Goal: Information Seeking & Learning: Check status

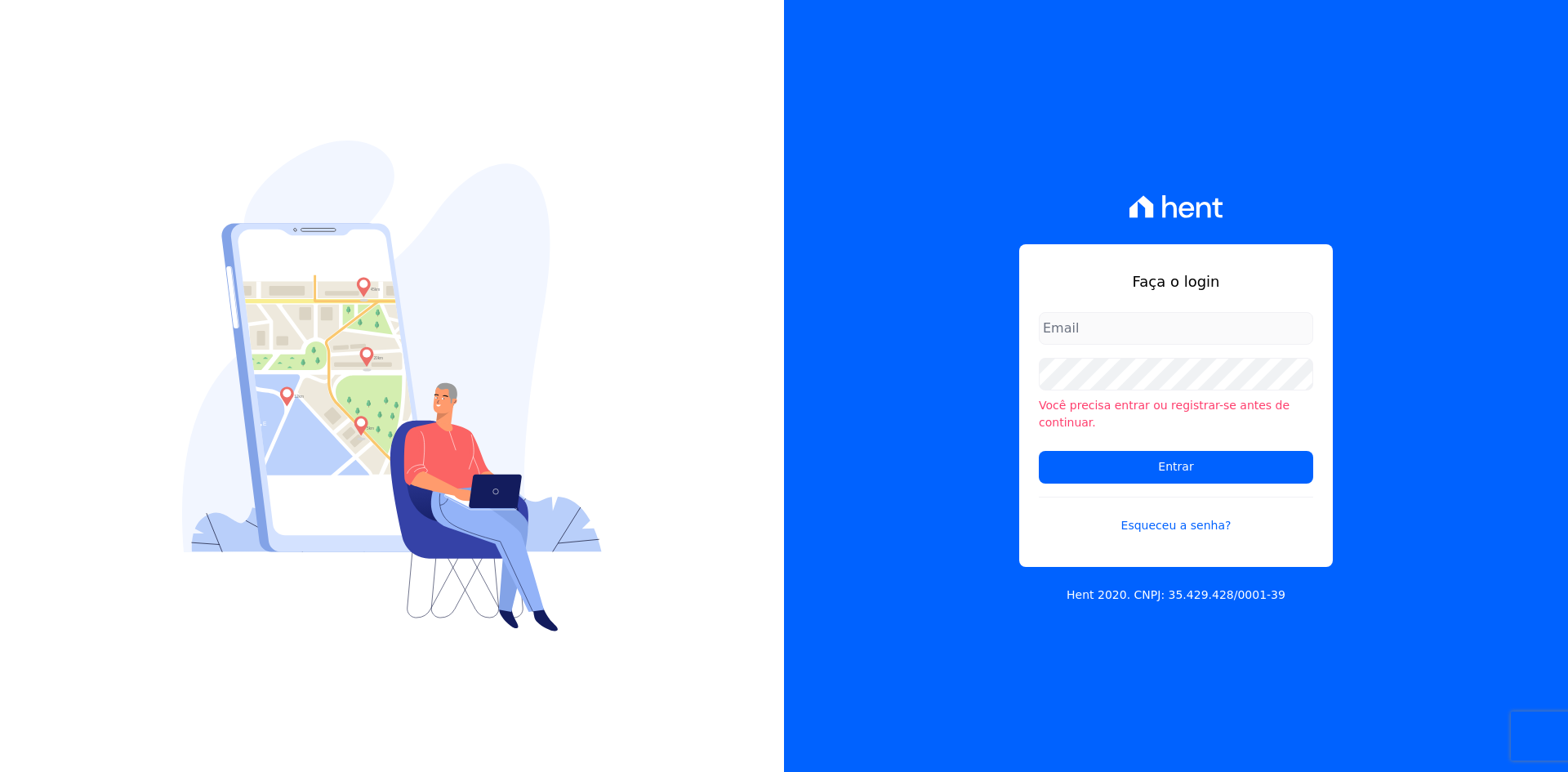
drag, startPoint x: 1057, startPoint y: 329, endPoint x: 1065, endPoint y: 326, distance: 8.5
click at [1057, 329] on input "email" at bounding box center [1176, 328] width 275 height 33
type input "vyviane.martinsgruporei@gmail.com"
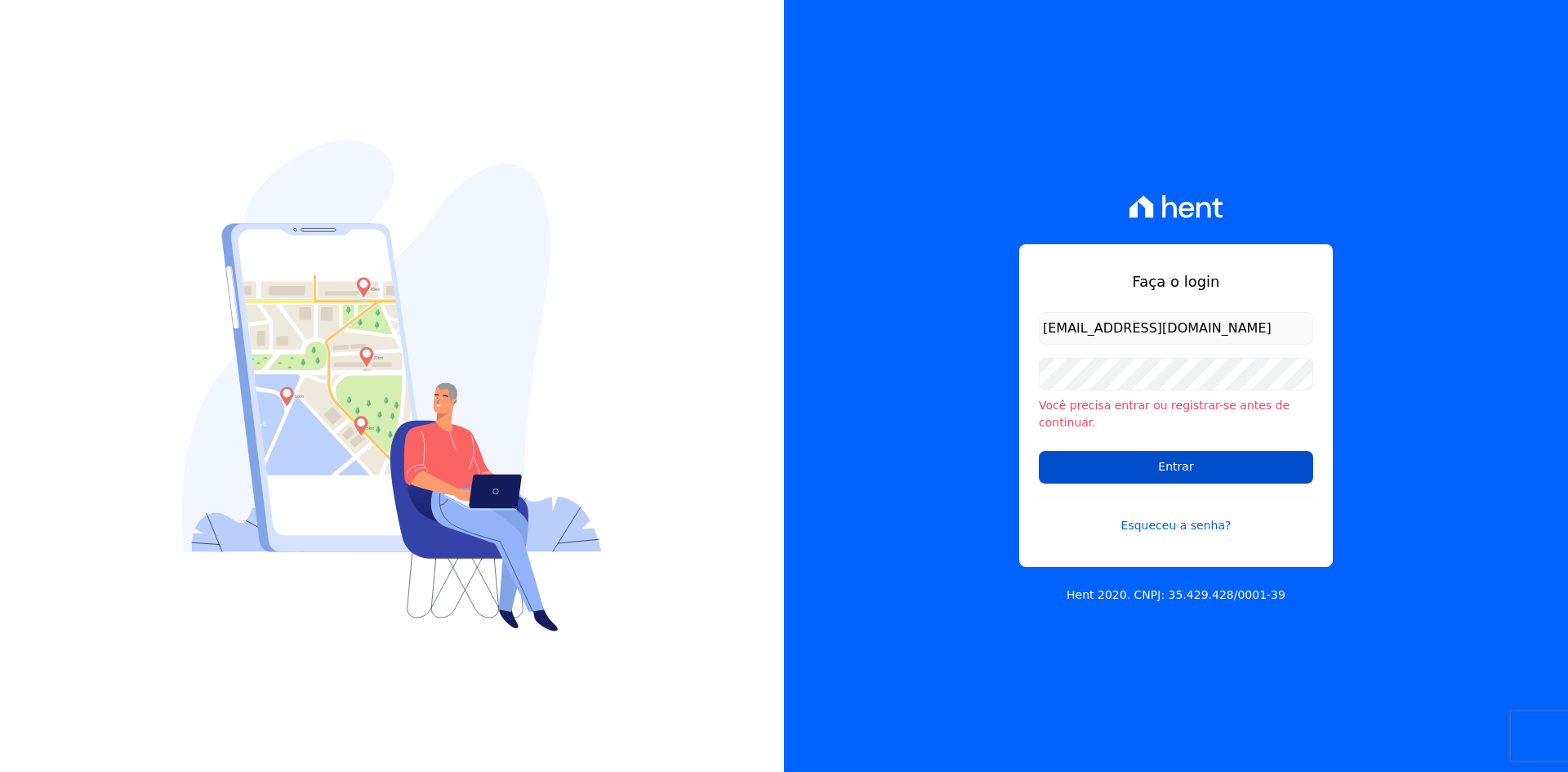
click at [1139, 455] on input "Entrar" at bounding box center [1176, 466] width 275 height 33
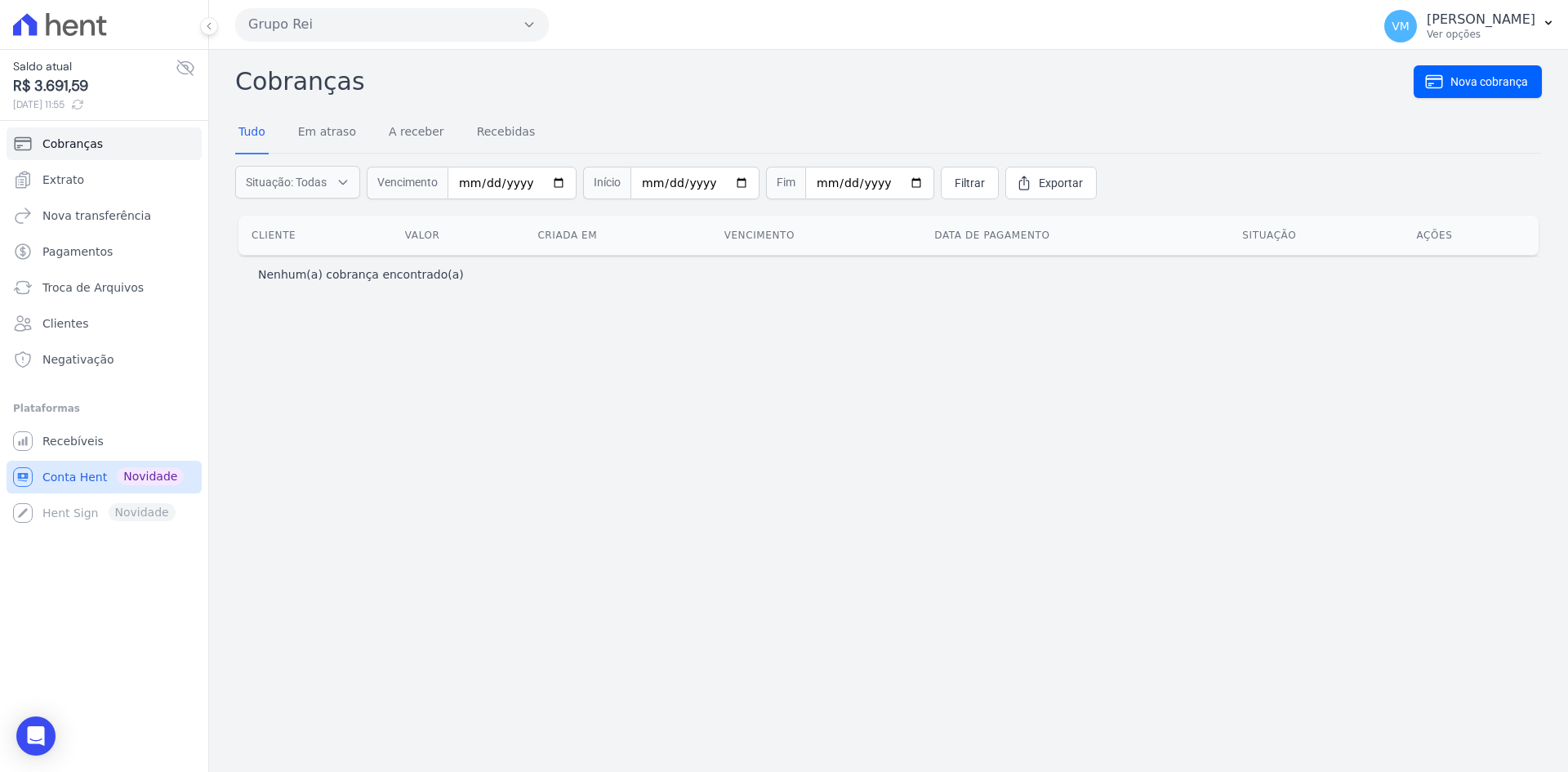
click at [59, 474] on span "Conta Hent" at bounding box center [74, 477] width 64 height 16
click at [57, 446] on span "Recebíveis" at bounding box center [72, 441] width 61 height 16
click at [71, 480] on span "Conta Hent" at bounding box center [74, 477] width 64 height 16
click at [54, 491] on link "Conta Hent Novidade" at bounding box center [103, 476] width 195 height 33
drag, startPoint x: 65, startPoint y: 530, endPoint x: 69, endPoint y: 505, distance: 25.3
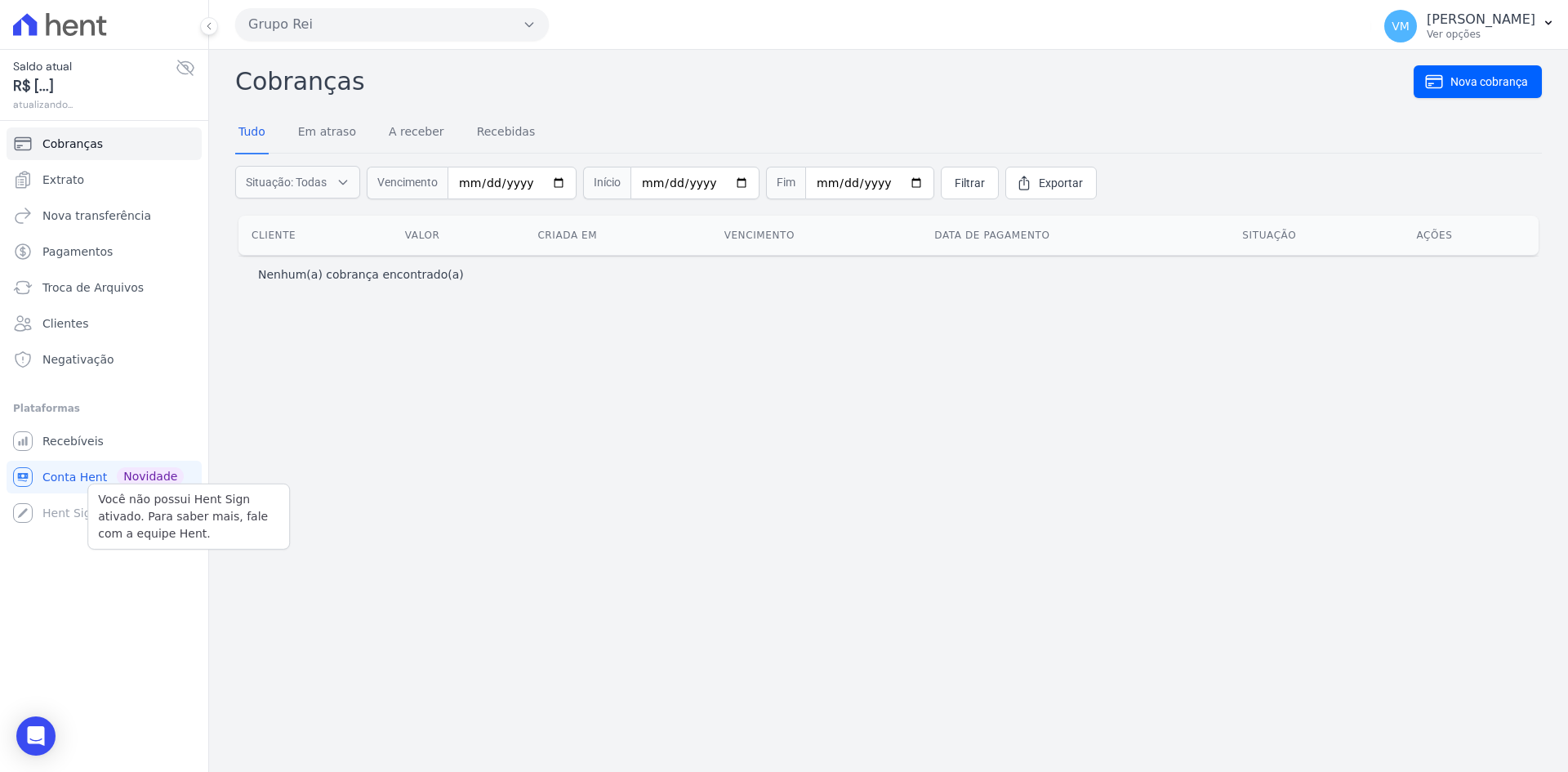
click at [69, 505] on div "Você não possui Hent Sign ativado. Para saber mais, fale com a equipe Hent. Hen…" at bounding box center [103, 512] width 195 height 33
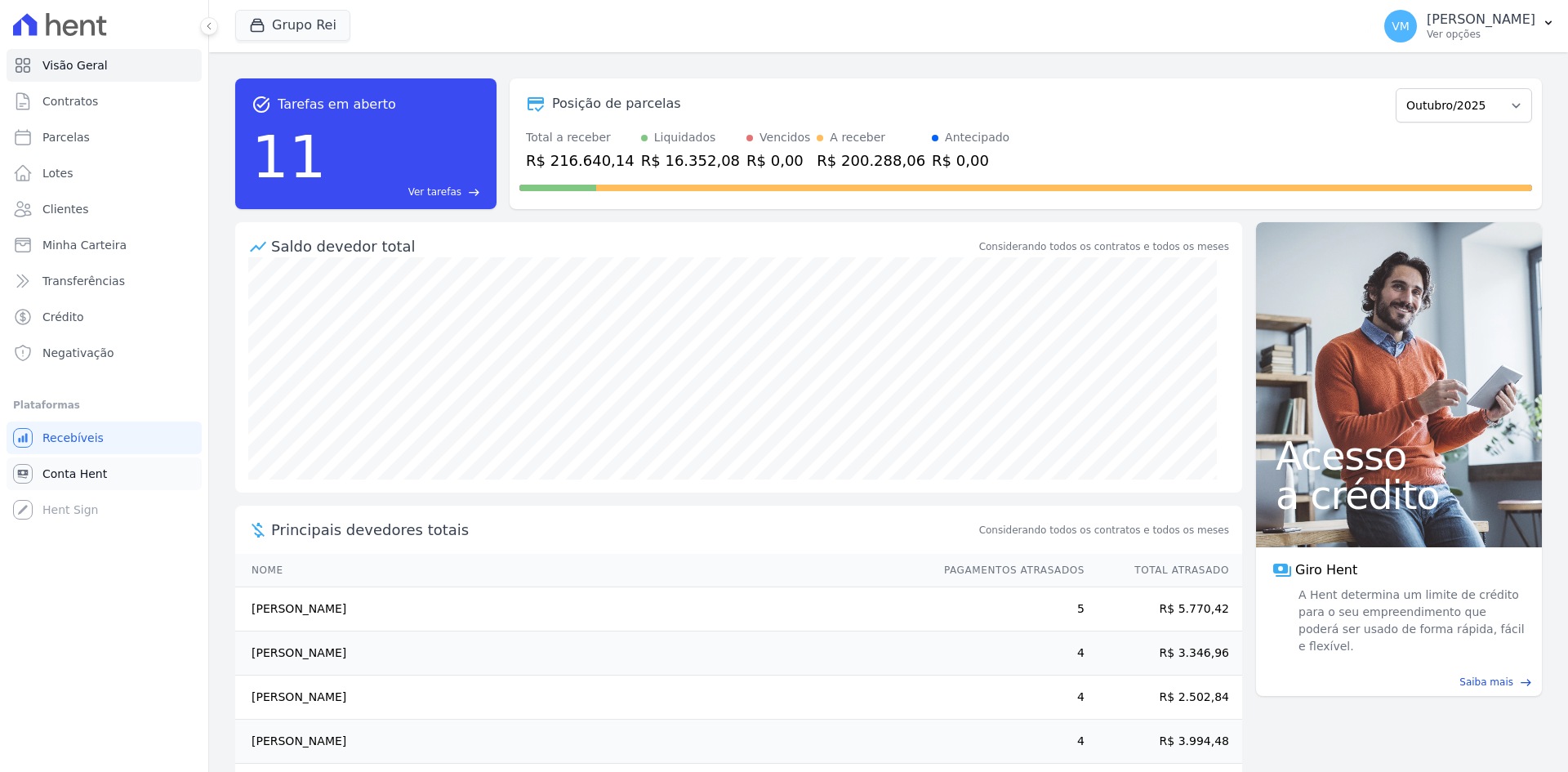
click at [73, 474] on span "Conta Hent" at bounding box center [74, 473] width 64 height 16
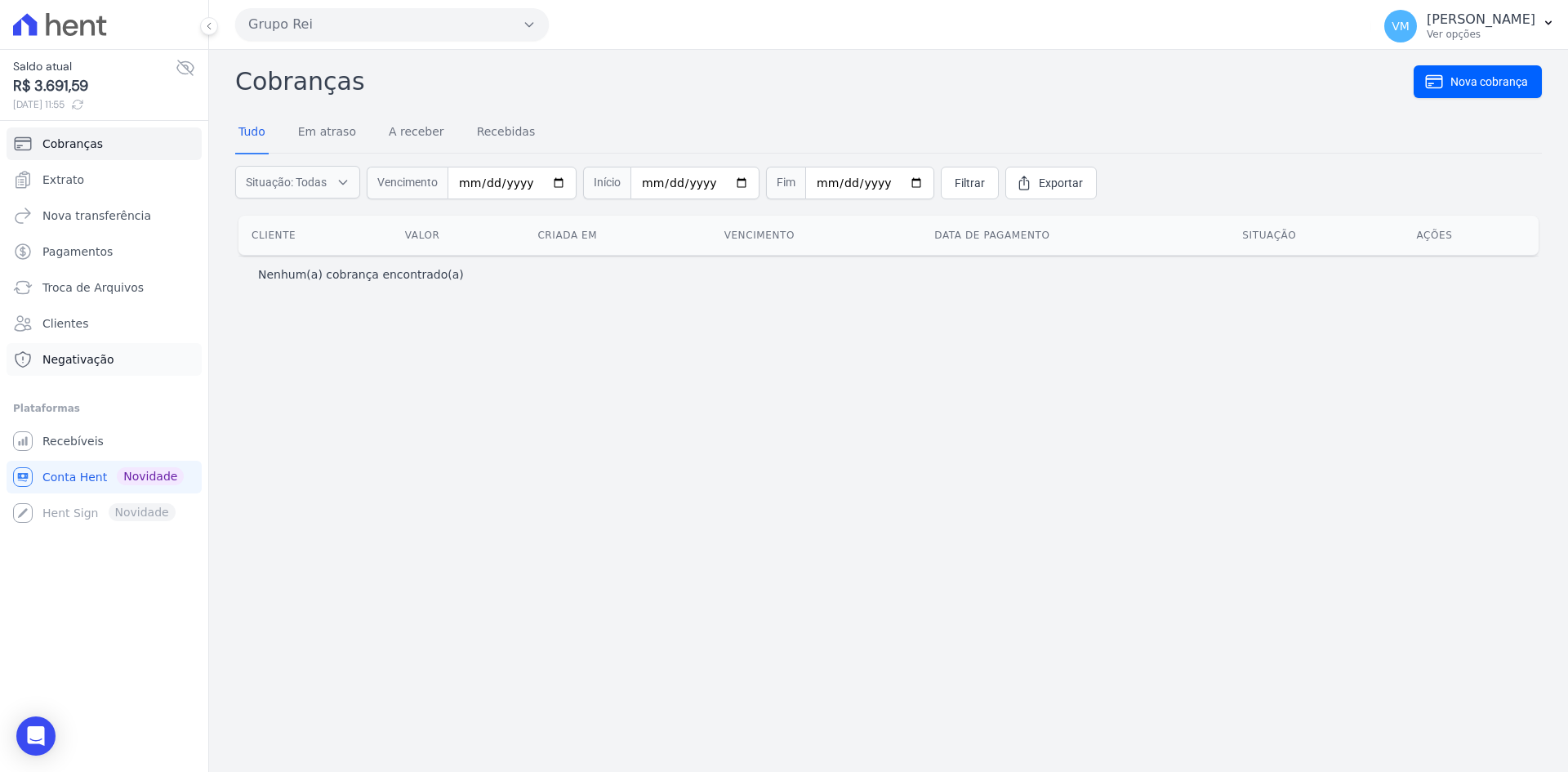
click at [66, 351] on span "Negativação" at bounding box center [78, 359] width 72 height 16
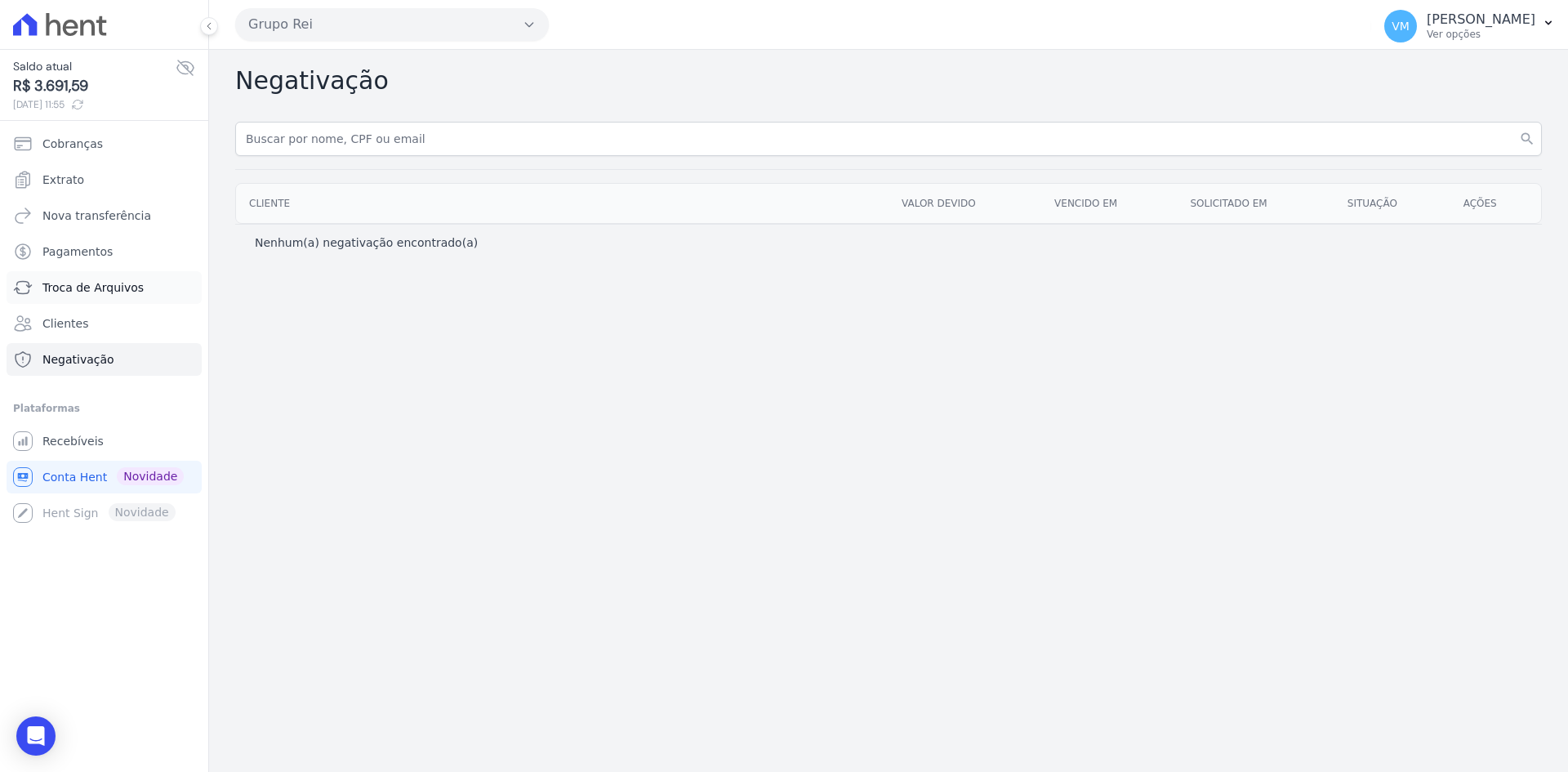
click at [65, 299] on link "Troca de Arquivos" at bounding box center [103, 287] width 195 height 33
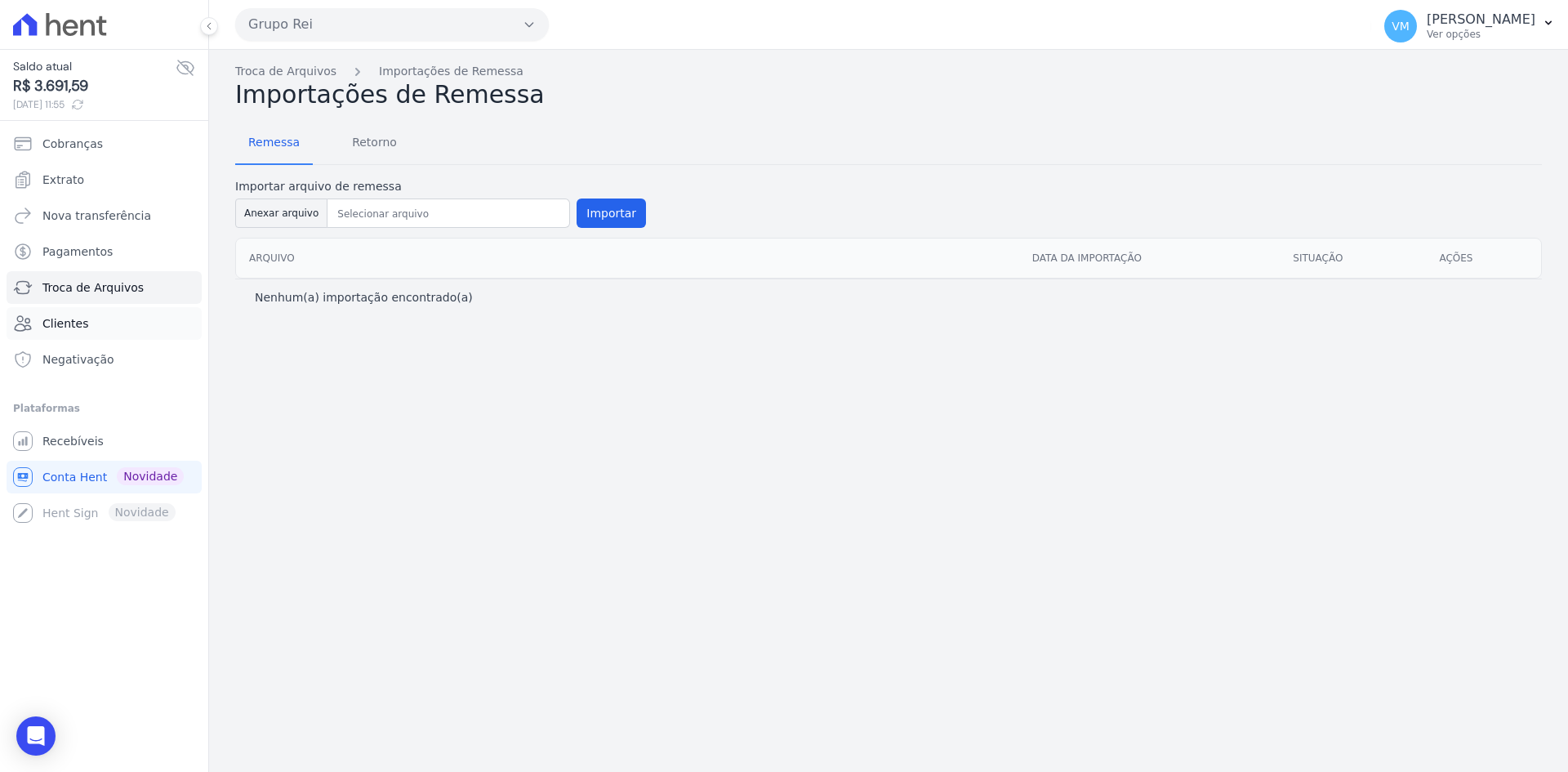
click at [63, 313] on link "Clientes" at bounding box center [103, 323] width 195 height 33
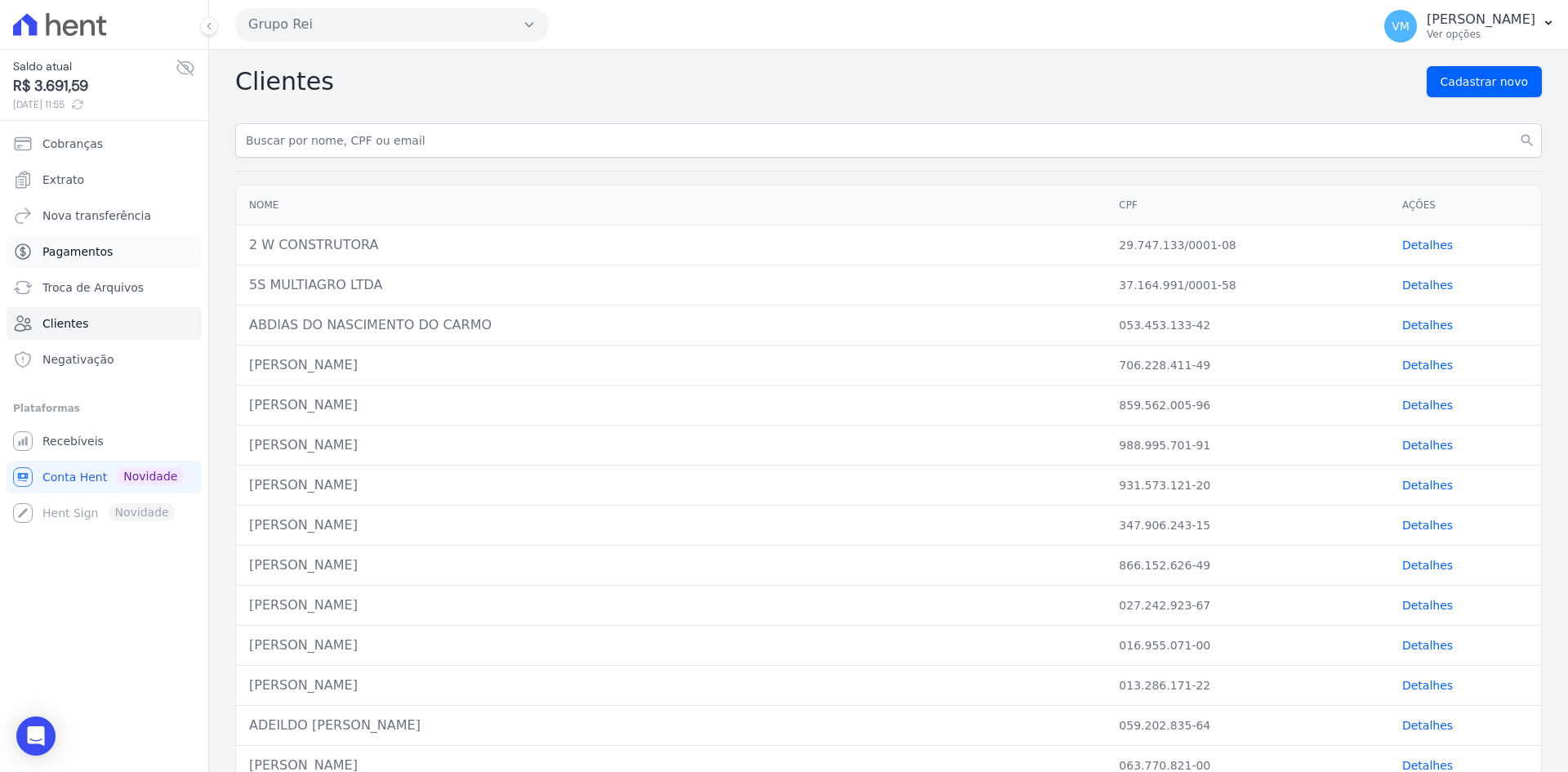
click at [85, 255] on span "Pagamentos" at bounding box center [77, 251] width 70 height 16
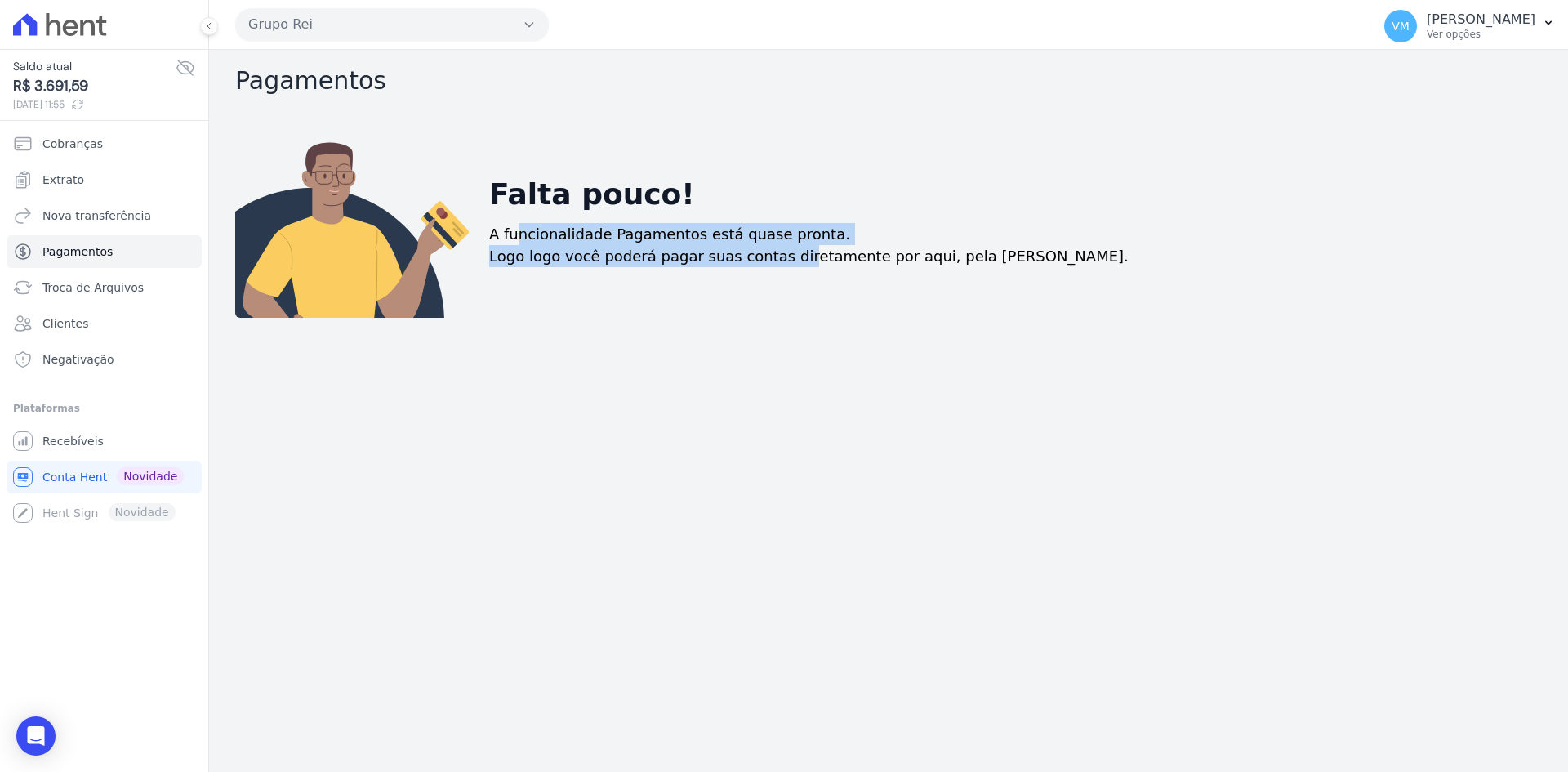
drag, startPoint x: 514, startPoint y: 226, endPoint x: 449, endPoint y: 257, distance: 72.0
click at [755, 249] on div "Falta pouco! A funcionalidade Pagamentos está quase pronta. Logo logo você pode…" at bounding box center [1009, 220] width 1065 height 196
click at [98, 206] on link "Nova transferência" at bounding box center [103, 216] width 195 height 33
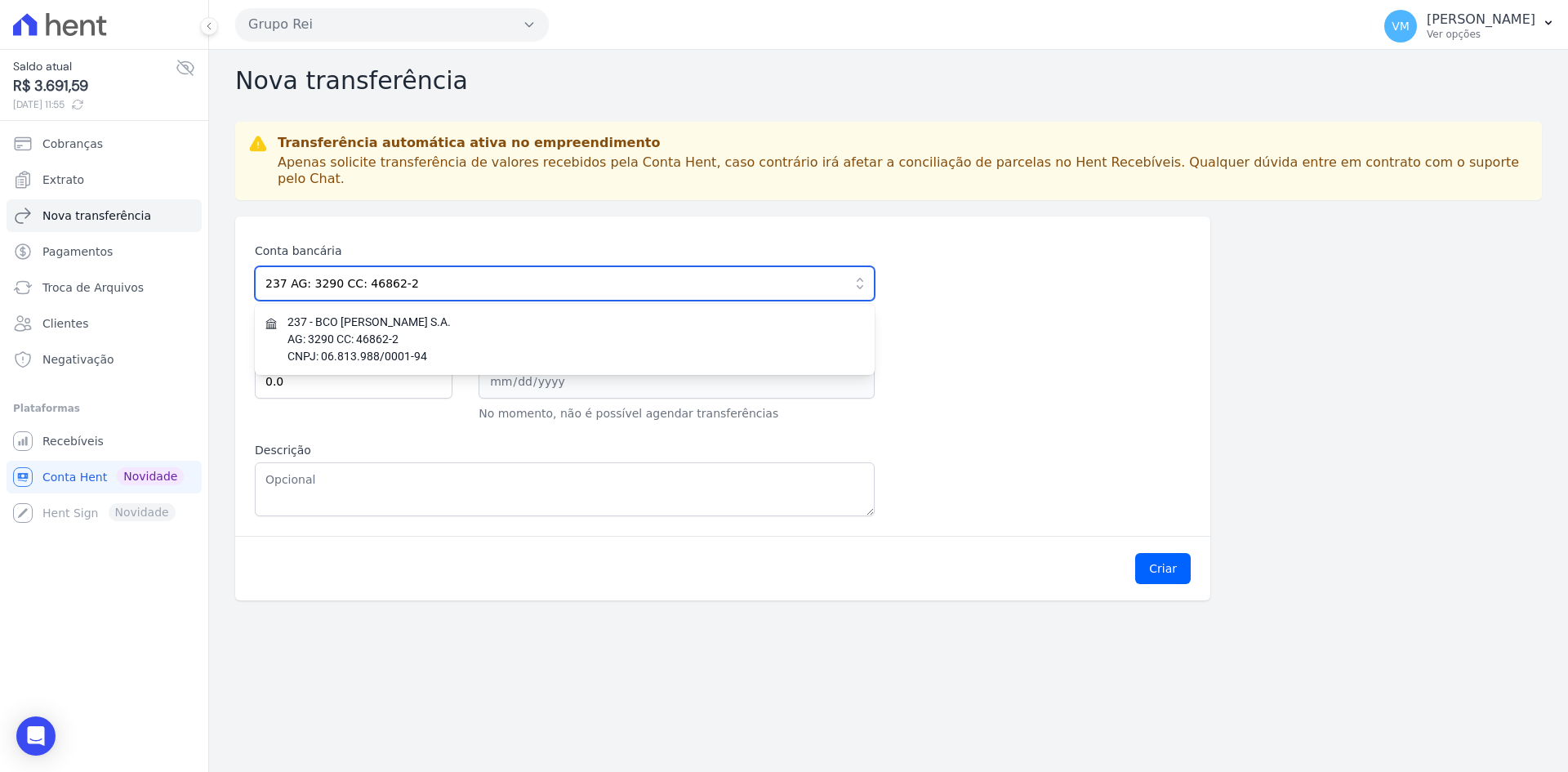
click at [367, 266] on input "237 AG: 3290 CC: 46862-2" at bounding box center [564, 283] width 620 height 34
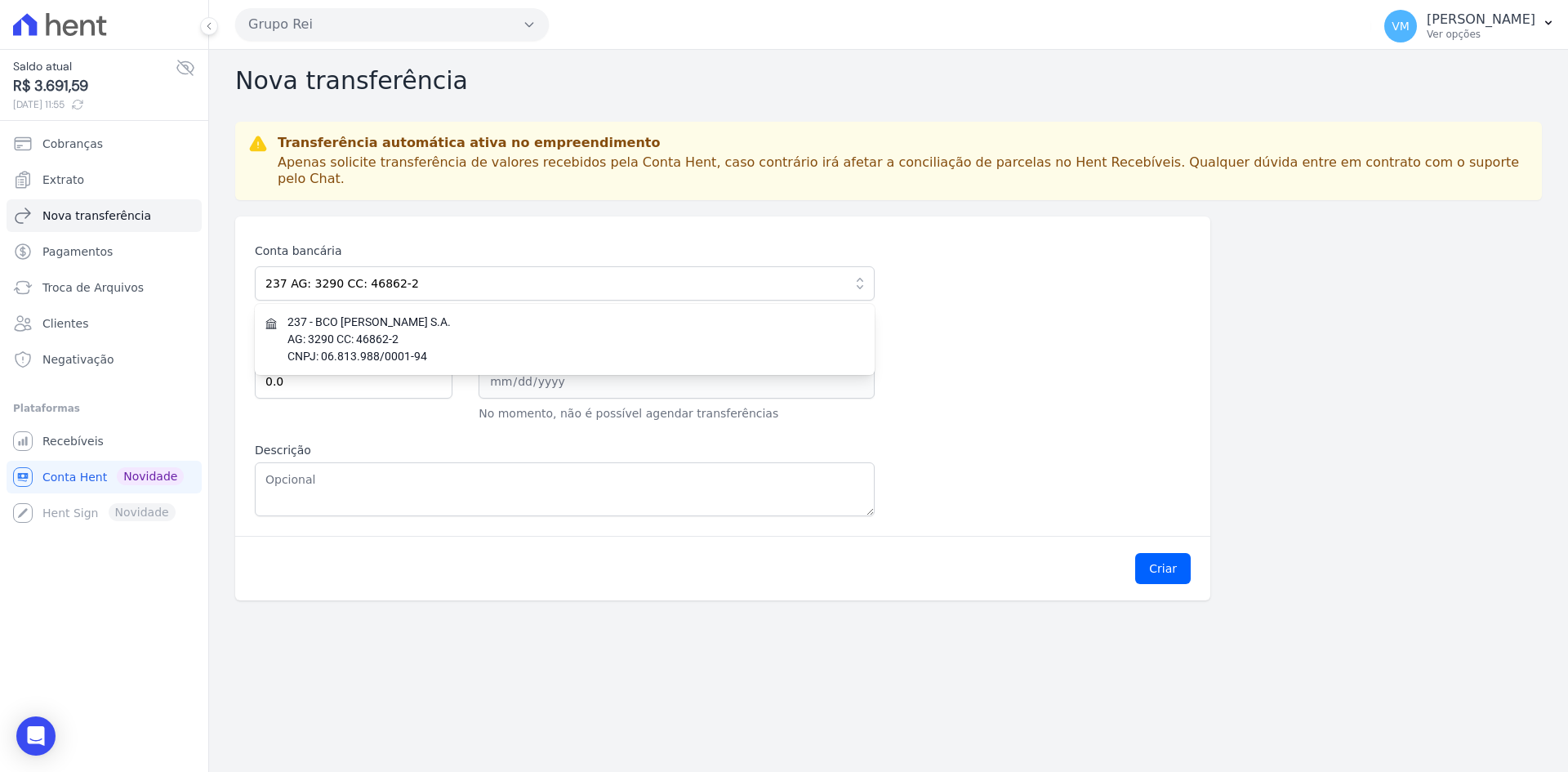
click at [314, 216] on div "Conta bancária 237 AG: 3290 CC: 46862-2 237 - BCO BRADESCO S.A. AG: 3290 CC: 46…" at bounding box center [723, 375] width 975 height 319
click at [338, 414] on div "Conta bancária 237 AG: 3290 CC: 46862-2 237 - BCO BRADESCO S.A. AG: 3290 CC: 46…" at bounding box center [722, 380] width 935 height 274
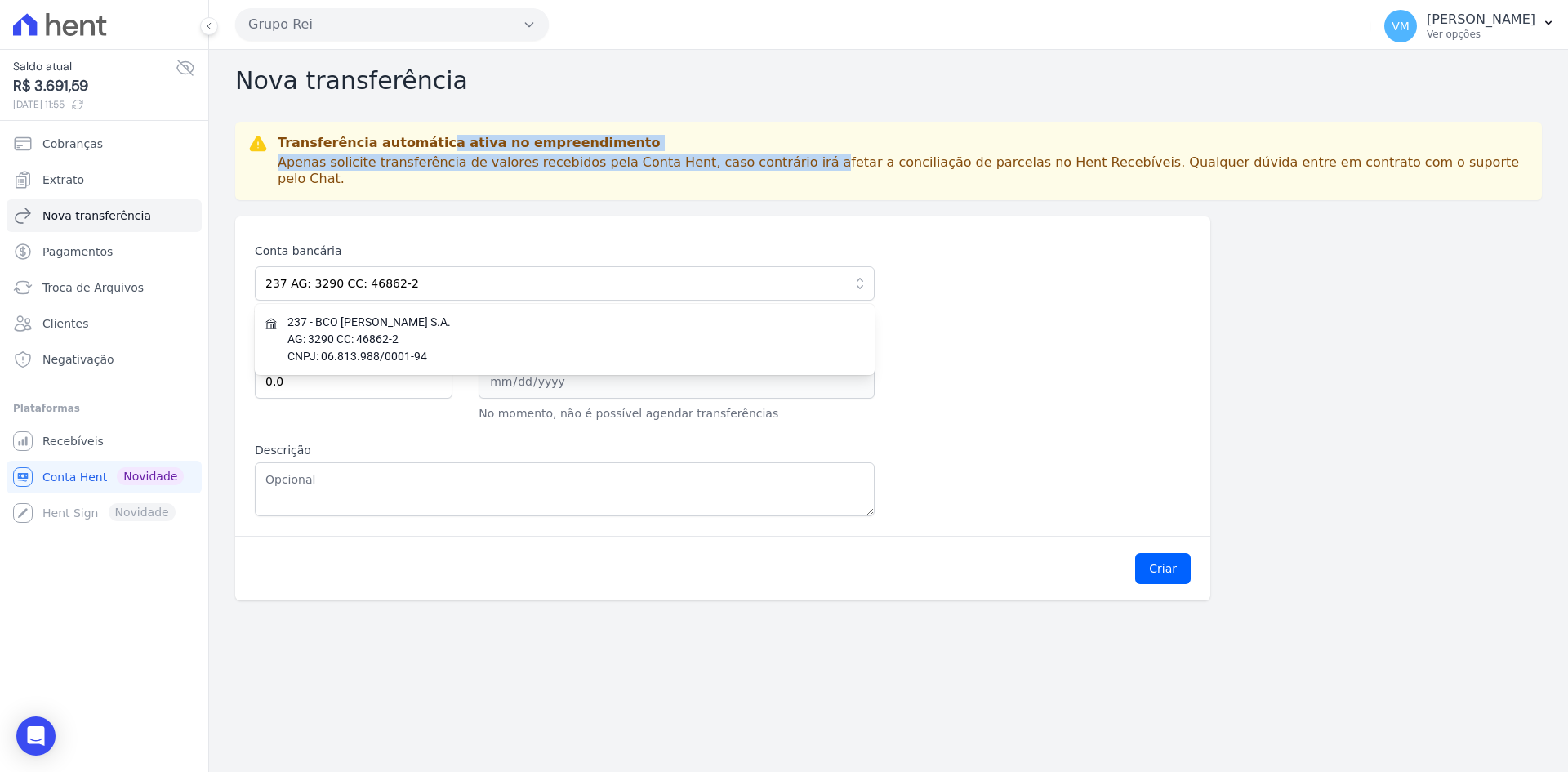
drag, startPoint x: 375, startPoint y: 146, endPoint x: 721, endPoint y: 170, distance: 346.8
click at [721, 170] on div "Transferência automática ativa no empreendimento Apenas solicite transferência …" at bounding box center [903, 161] width 1251 height 52
click at [721, 170] on p "Apenas solicite transferência de valores recebidos pela Conta Hent, caso contrá…" at bounding box center [903, 170] width 1251 height 33
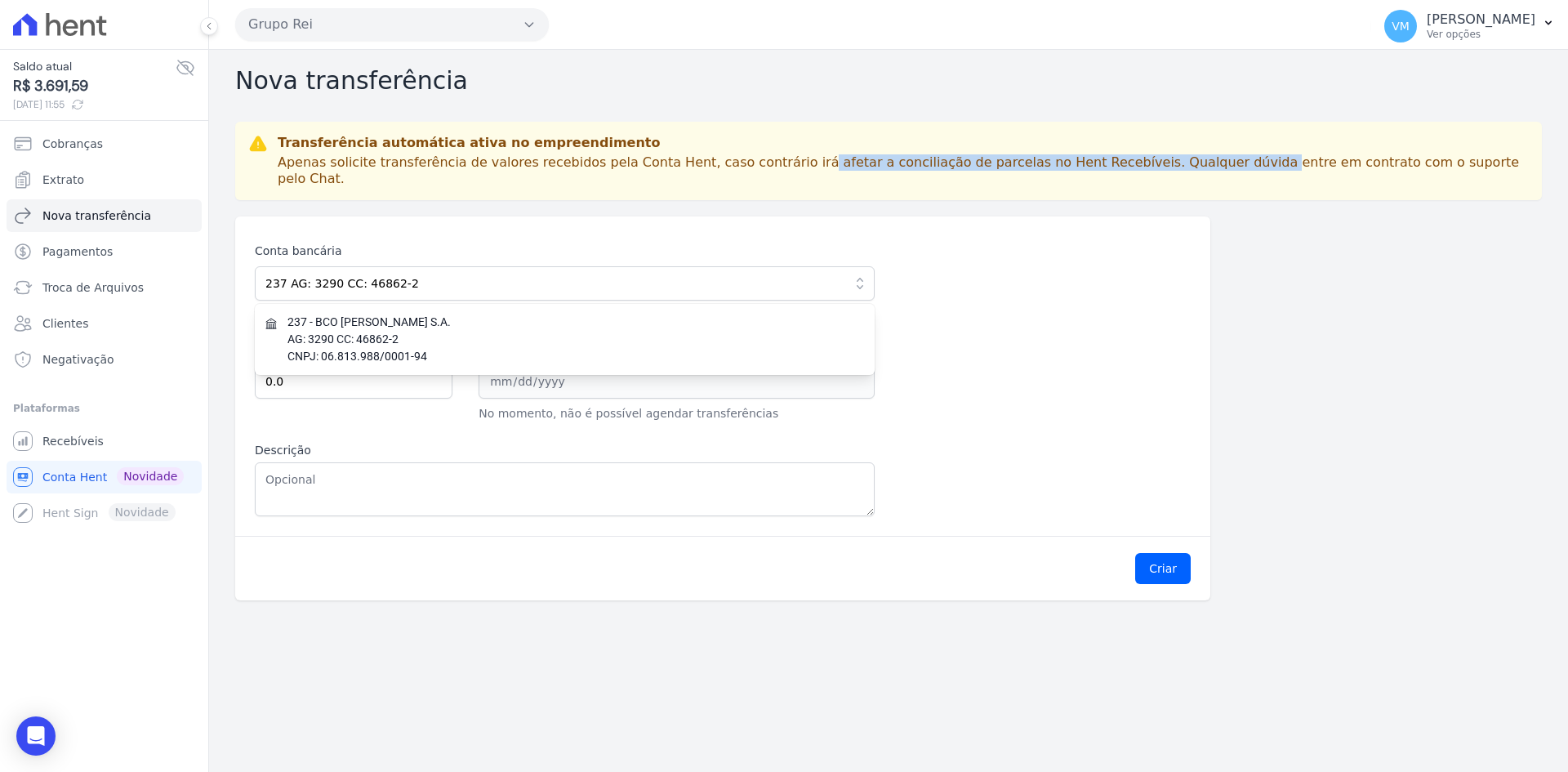
drag, startPoint x: 784, startPoint y: 170, endPoint x: 1212, endPoint y: 137, distance: 429.3
click at [1114, 149] on div "Transferência automática ativa no empreendimento Apenas solicite transferência …" at bounding box center [888, 161] width 1307 height 79
click at [1334, 155] on p "Apenas solicite transferência de valores recebidos pela Conta Hent, caso contrá…" at bounding box center [903, 170] width 1251 height 33
click at [64, 182] on span "Extrato" at bounding box center [63, 179] width 42 height 16
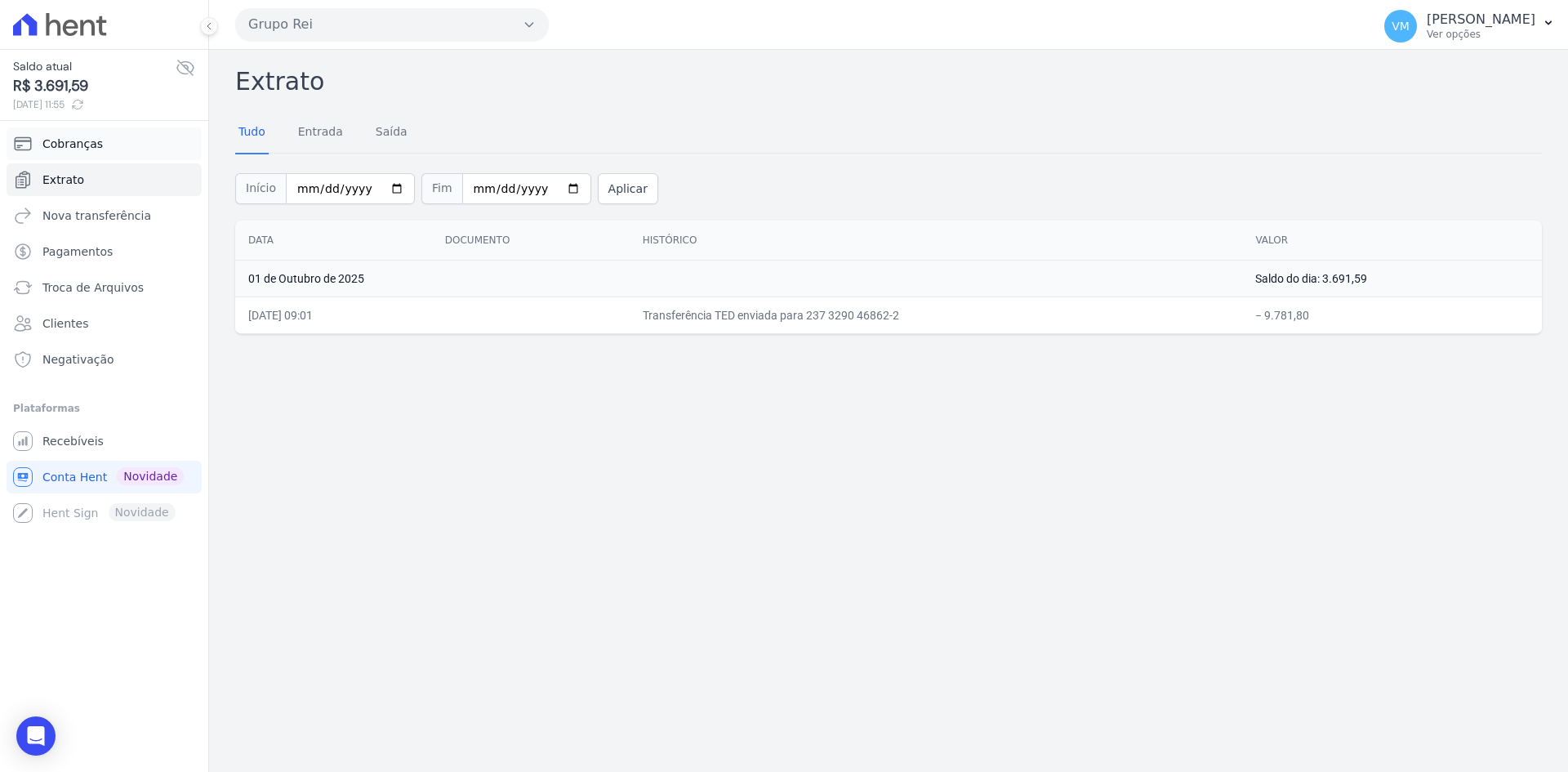
click at [93, 139] on span "Cobranças" at bounding box center [72, 143] width 60 height 16
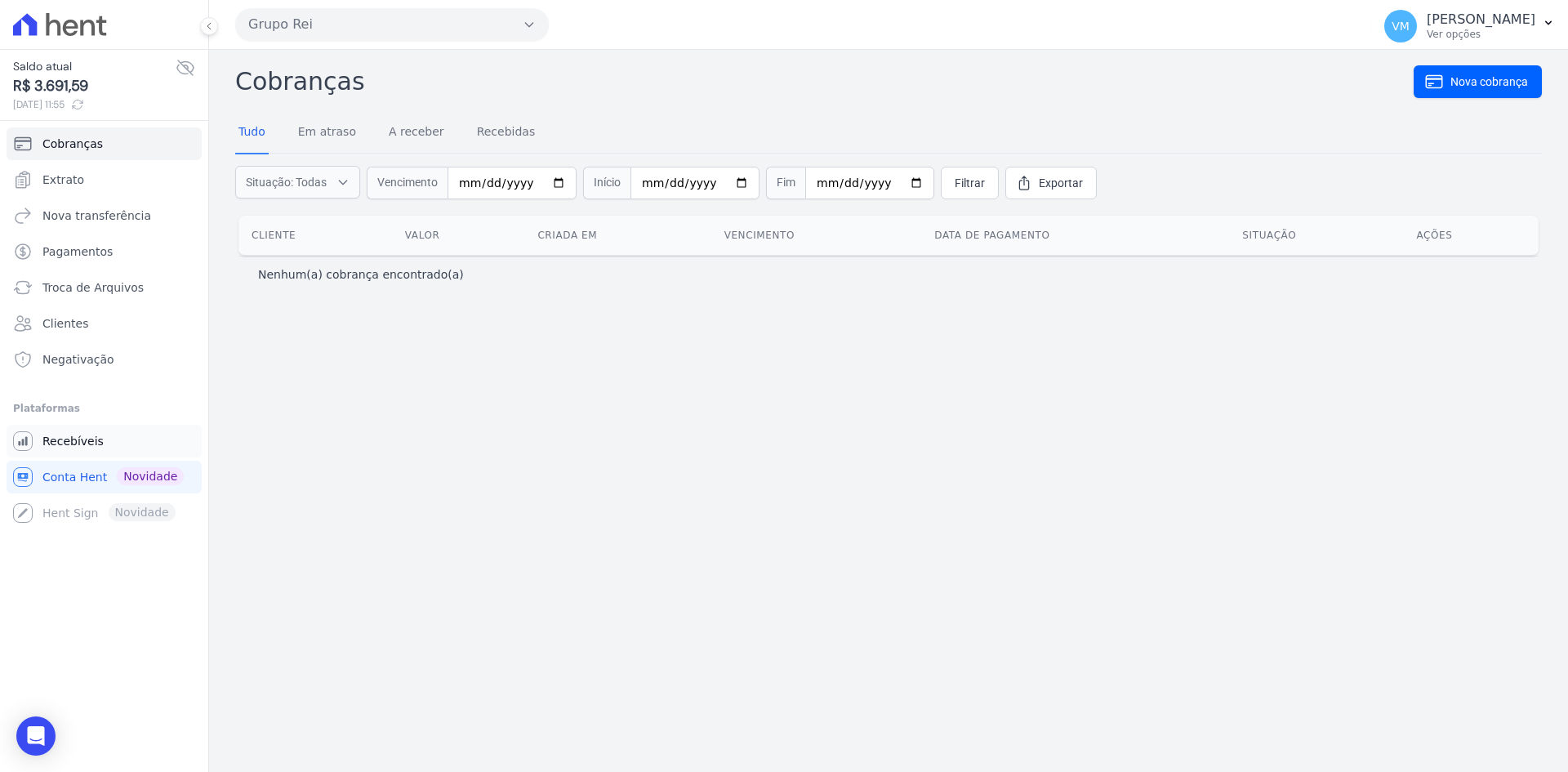
click at [62, 455] on link "Recebíveis" at bounding box center [103, 441] width 195 height 33
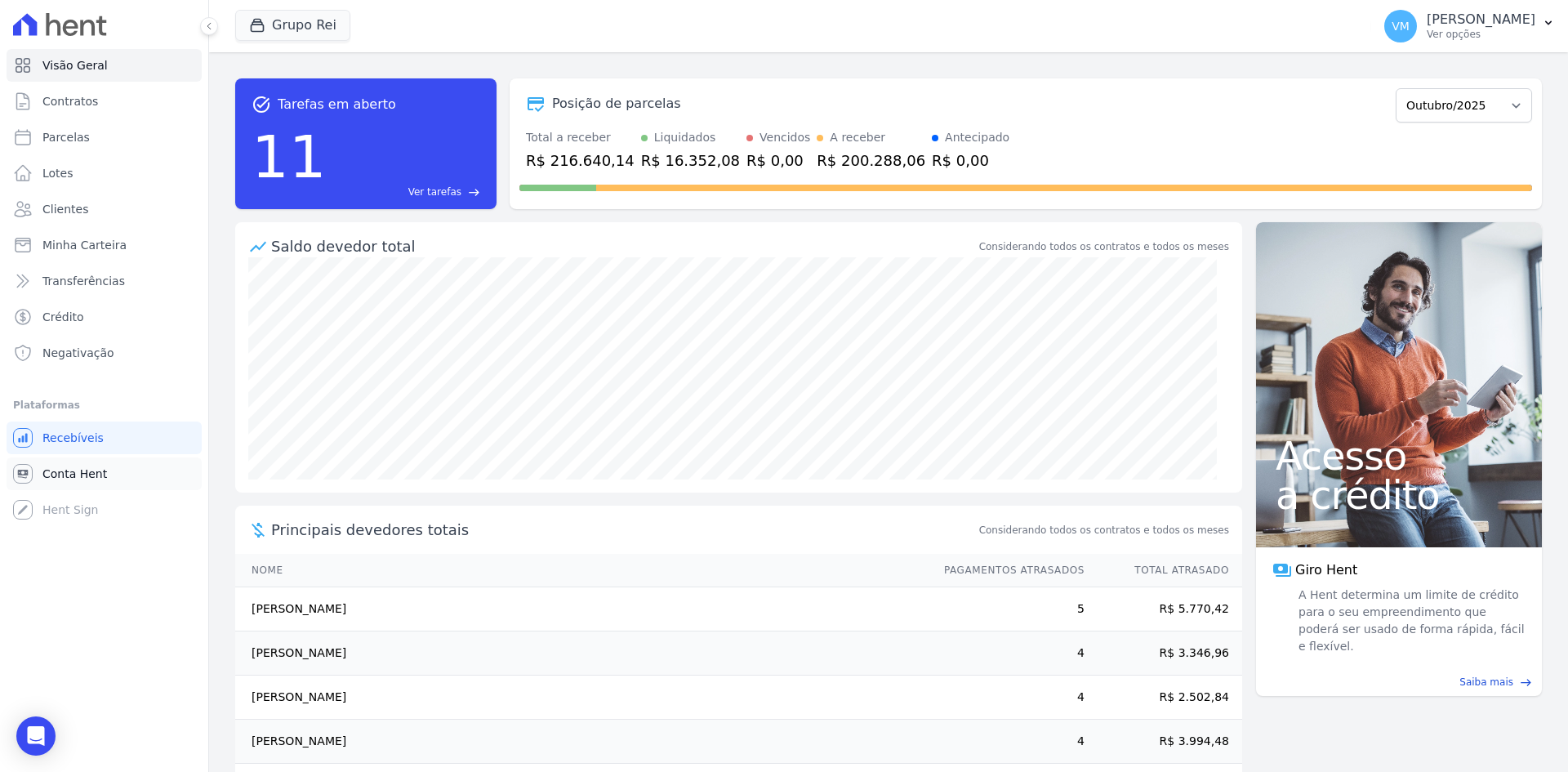
click at [68, 465] on link "Conta Hent" at bounding box center [103, 473] width 195 height 33
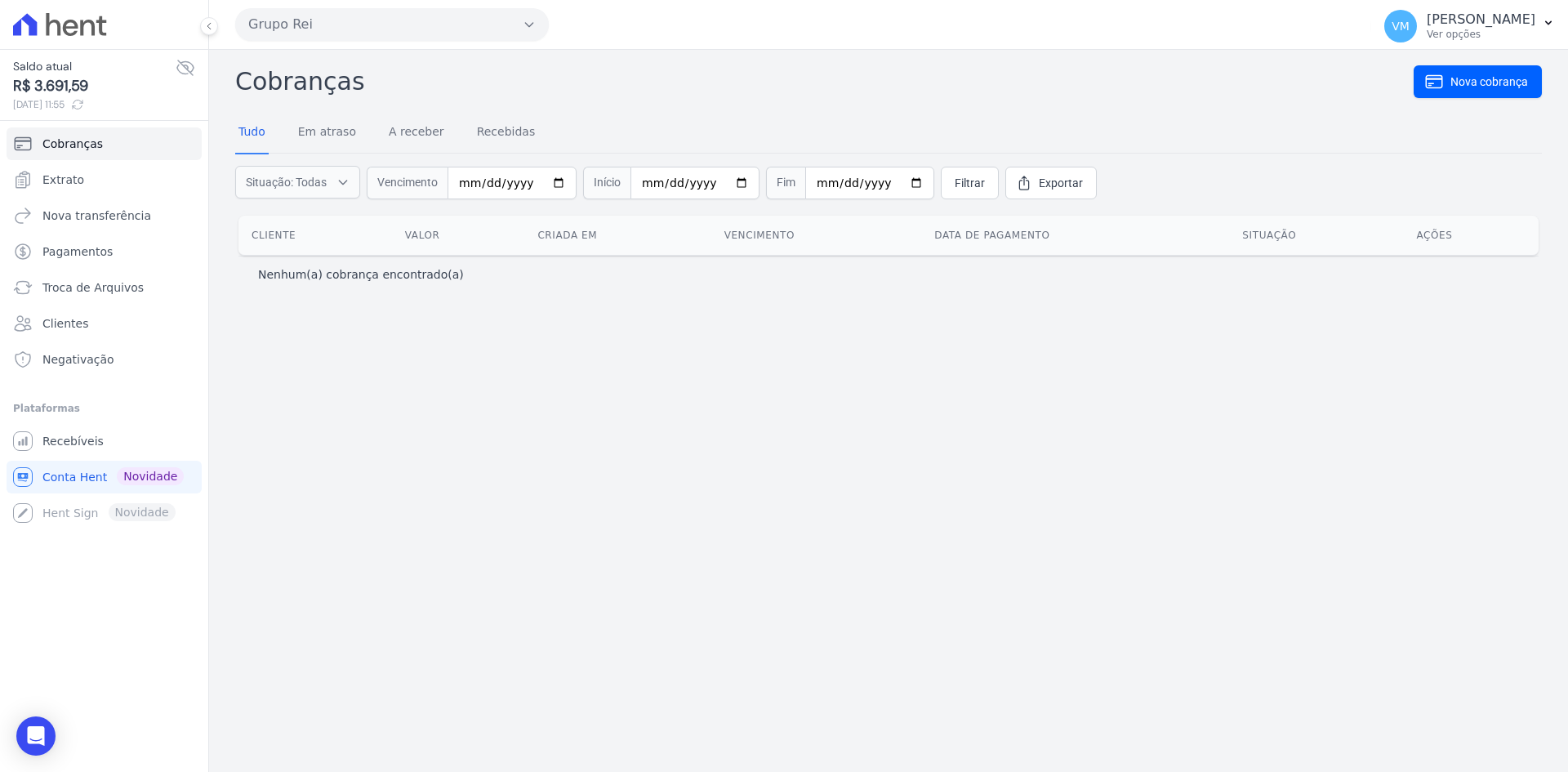
click at [713, 260] on div "Cliente Valor Criada em Vencimento Data de pagamento Situação Ações" at bounding box center [888, 236] width 1352 height 53
click at [790, 216] on th "Vencimento" at bounding box center [816, 235] width 210 height 39
click at [322, 132] on link "Em atraso" at bounding box center [327, 133] width 64 height 42
click at [374, 126] on div "Tudo Em atraso A receber Recebidas" at bounding box center [386, 133] width 303 height 42
click at [402, 136] on link "A receber" at bounding box center [416, 133] width 62 height 42
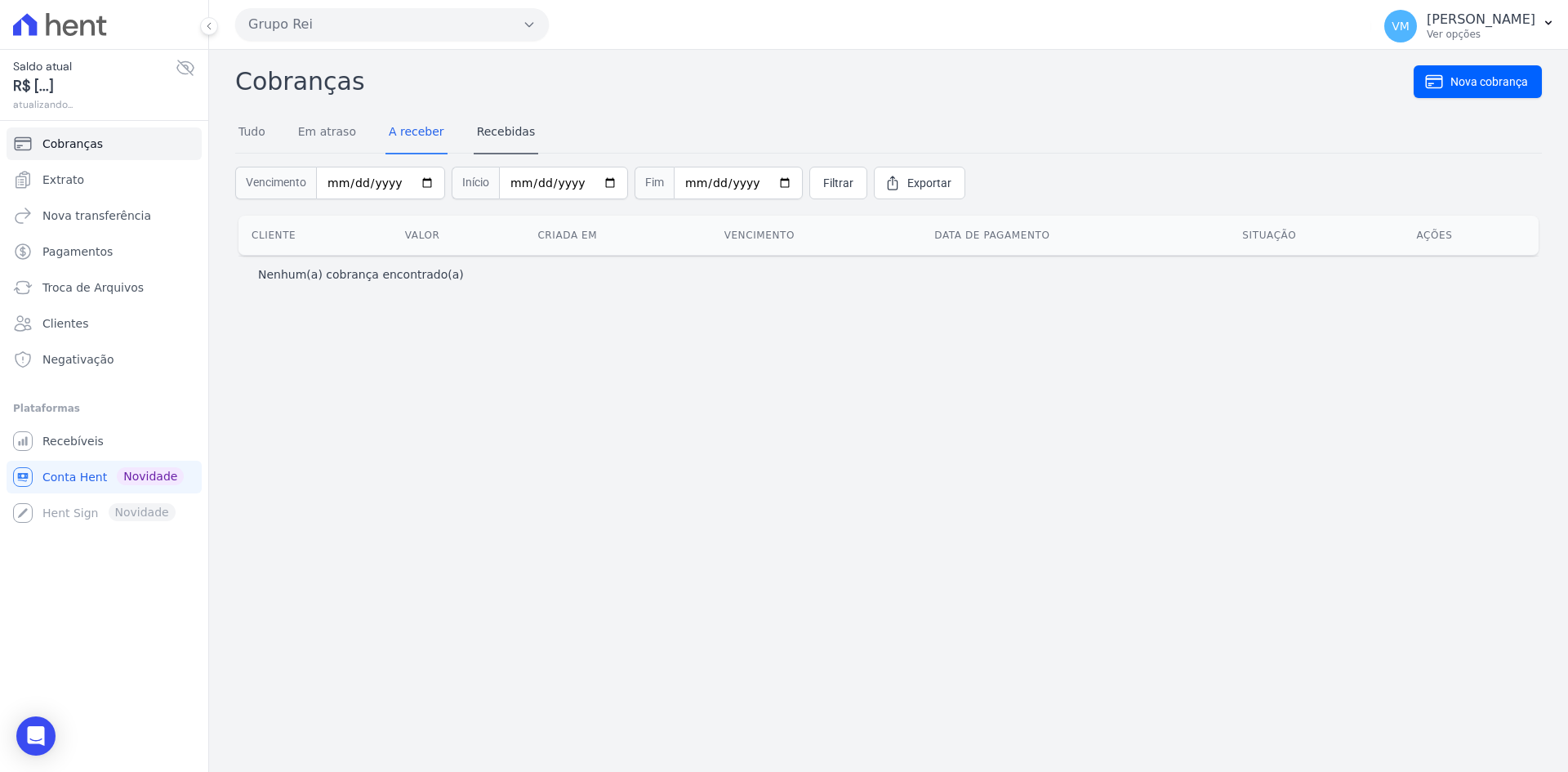
click at [518, 130] on nav "Tudo Em atraso A receber Recebidas" at bounding box center [888, 133] width 1307 height 41
click at [503, 130] on link "Recebidas" at bounding box center [506, 133] width 65 height 42
click at [251, 135] on link "Tudo" at bounding box center [252, 133] width 34 height 42
click at [187, 66] on icon at bounding box center [186, 67] width 16 height 15
click at [186, 67] on icon at bounding box center [186, 68] width 19 height 19
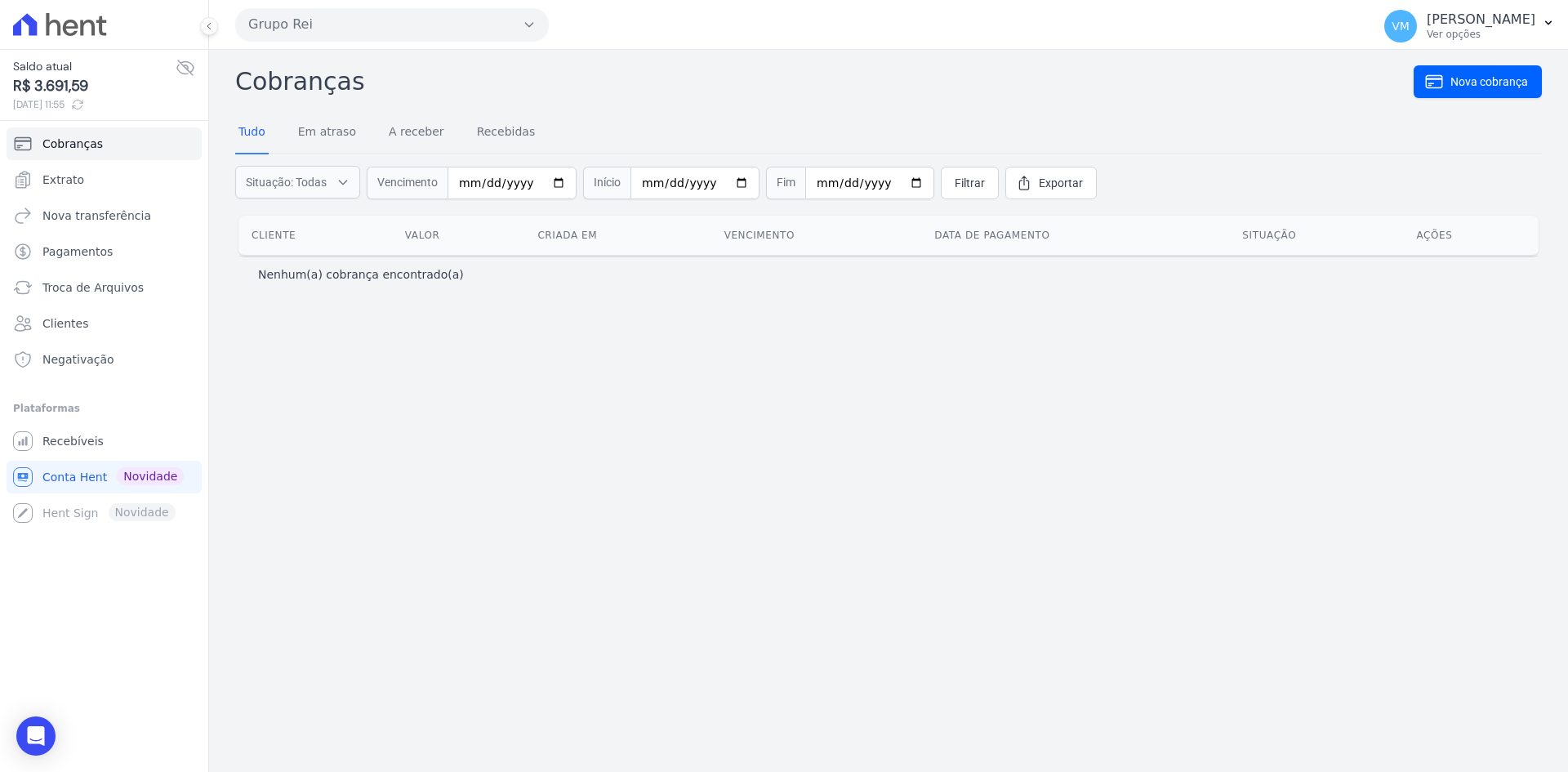
click at [82, 102] on icon at bounding box center [77, 104] width 10 height 9
click at [72, 171] on span "Extrato" at bounding box center [63, 179] width 42 height 16
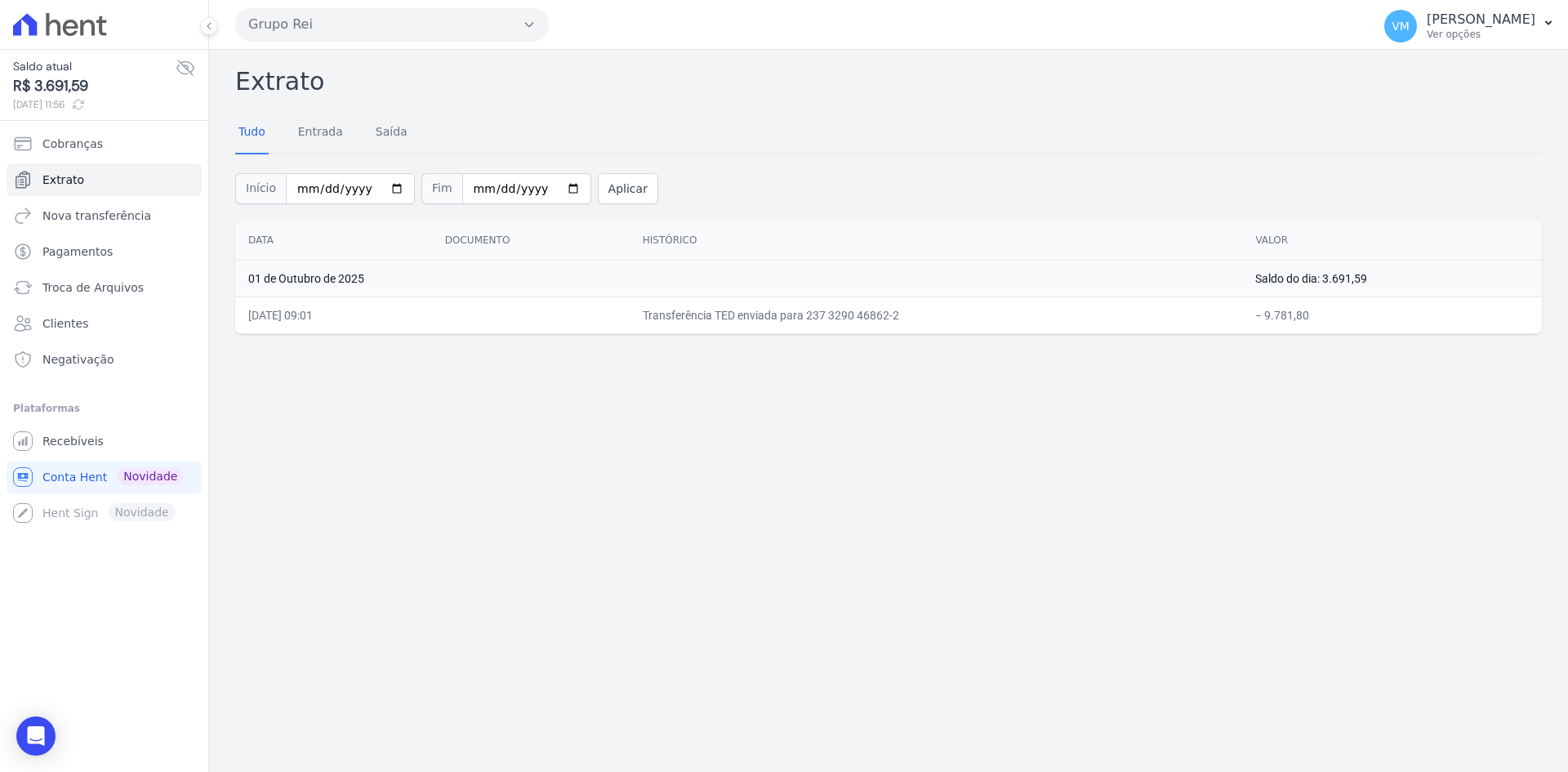
click at [318, 279] on td "01 de Outubro de 2025" at bounding box center [739, 278] width 1007 height 37
click at [311, 132] on link "Entrada" at bounding box center [321, 133] width 51 height 42
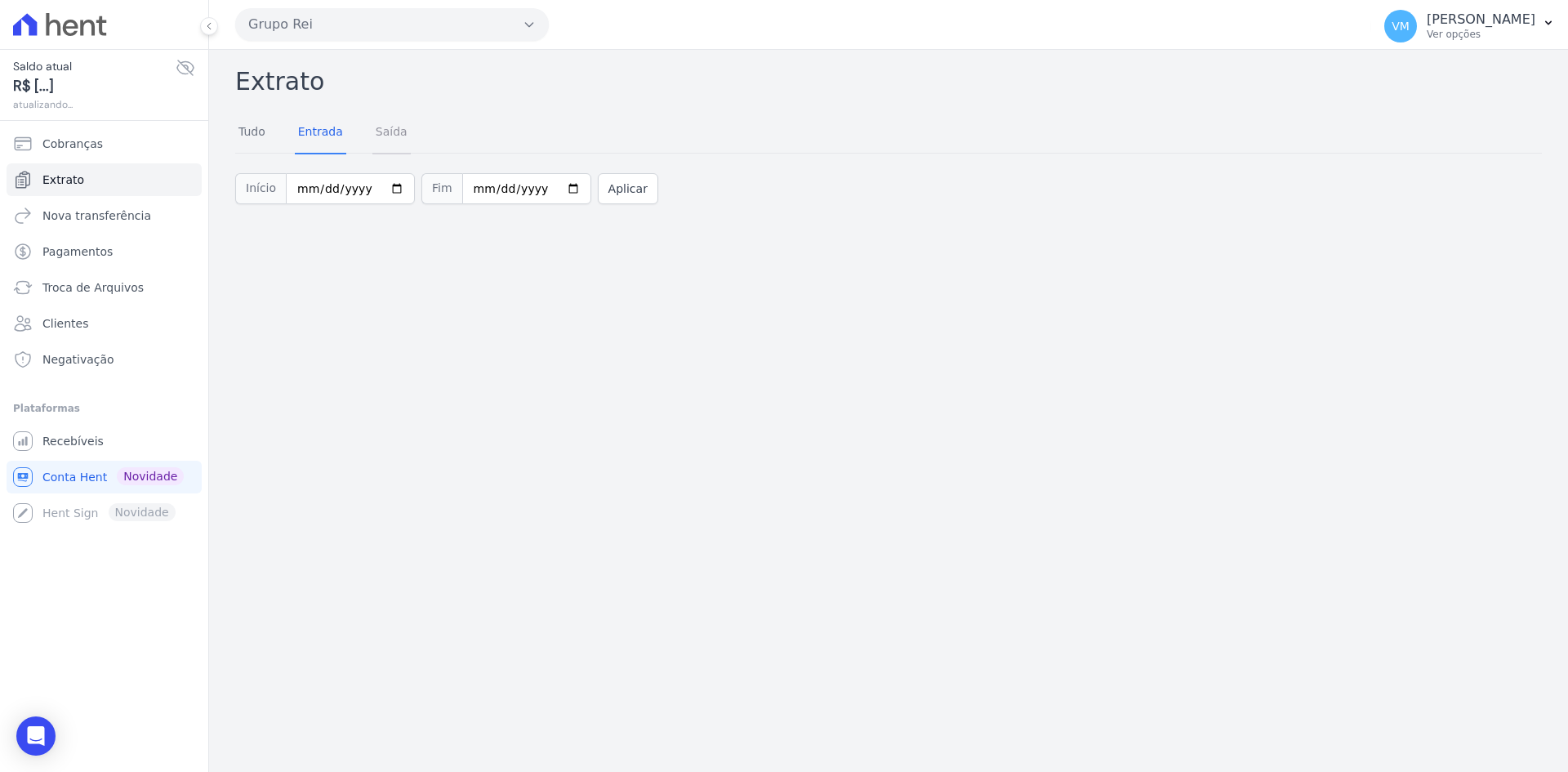
click at [383, 133] on link "Saída" at bounding box center [391, 133] width 38 height 42
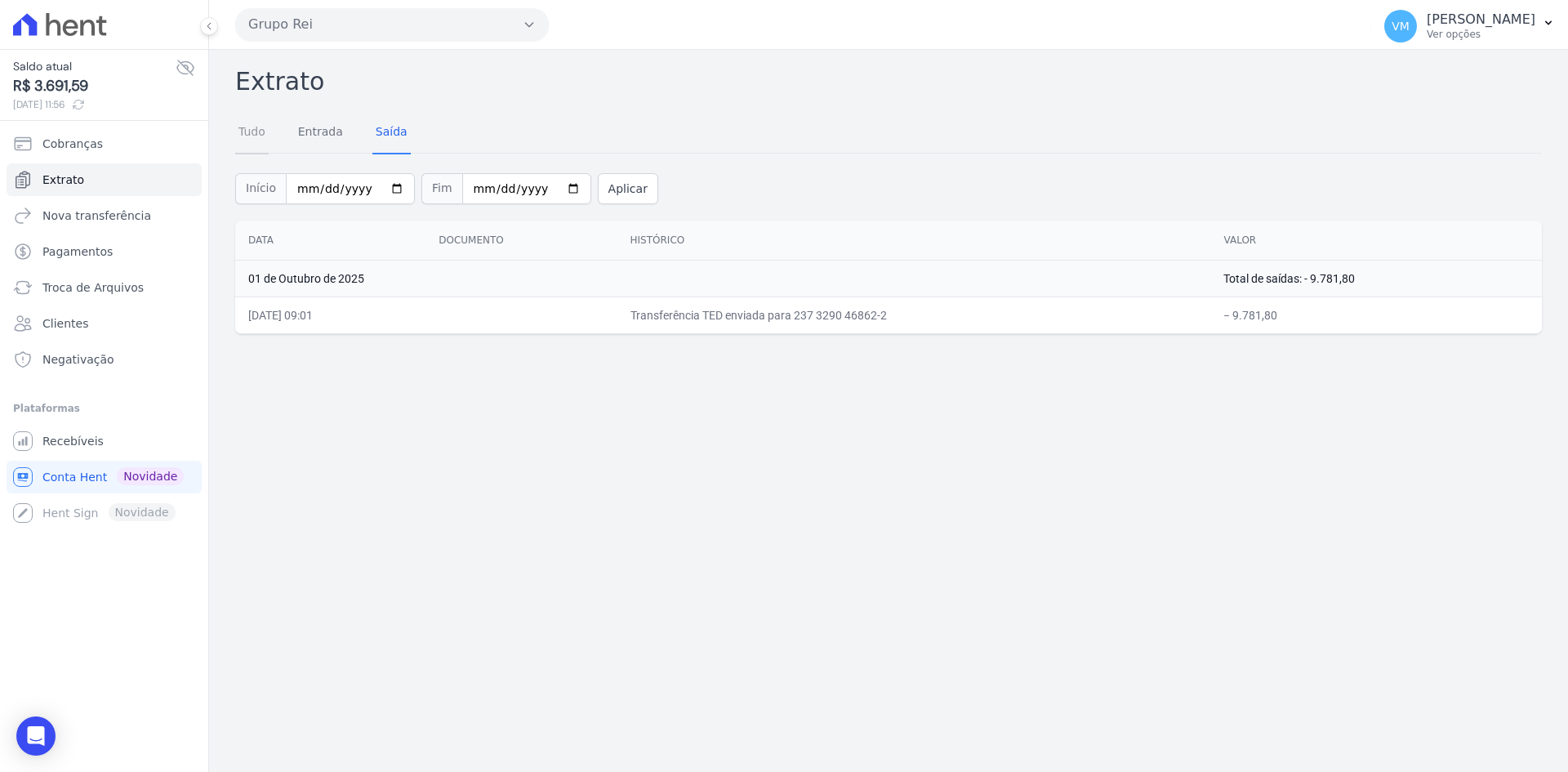
click at [254, 139] on link "Tudo" at bounding box center [252, 133] width 34 height 42
click at [326, 189] on input "[DATE]" at bounding box center [351, 188] width 129 height 31
click at [64, 258] on span "Pagamentos" at bounding box center [77, 251] width 70 height 16
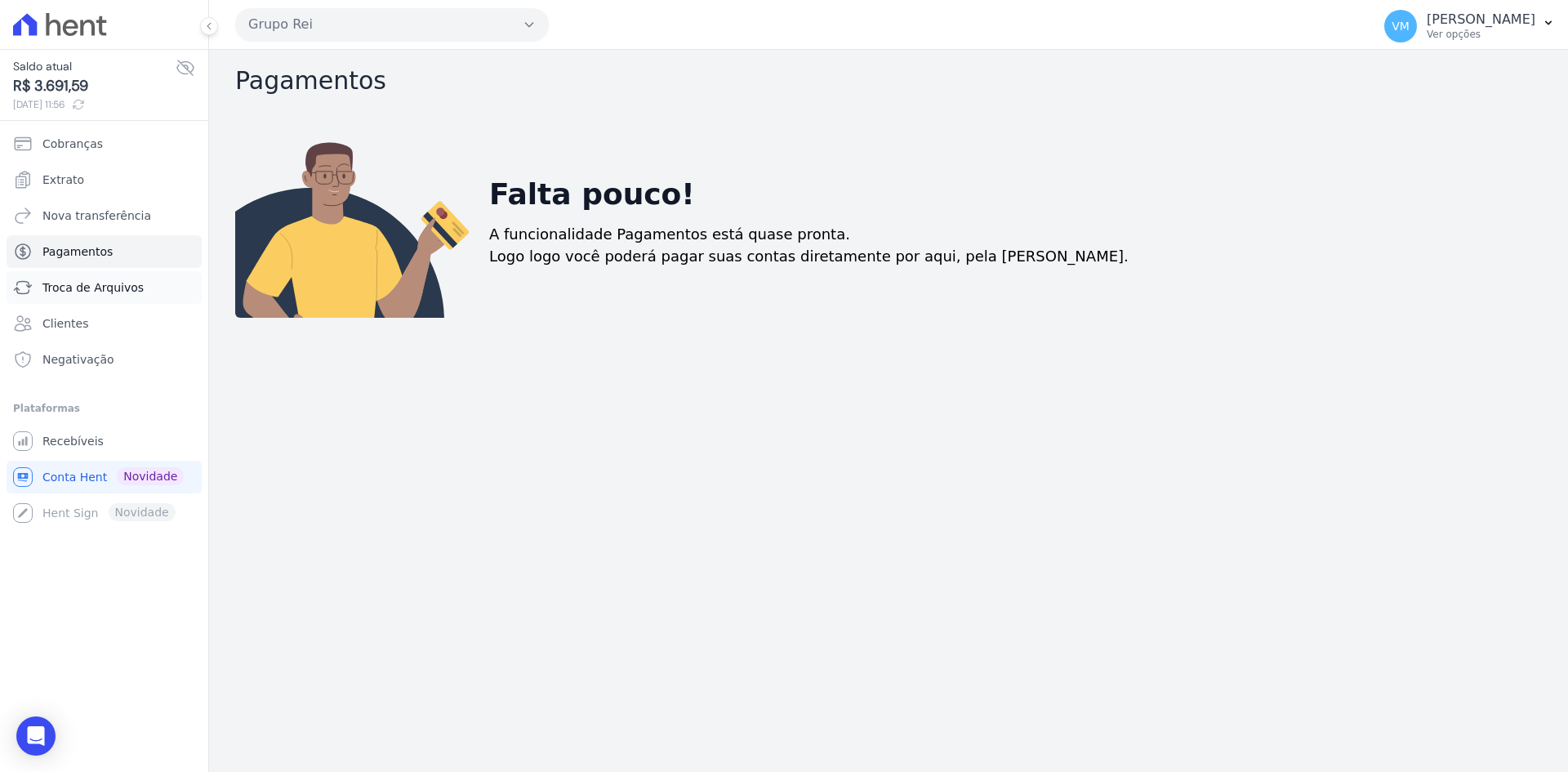
click at [90, 300] on link "Troca de Arquivos" at bounding box center [103, 287] width 195 height 33
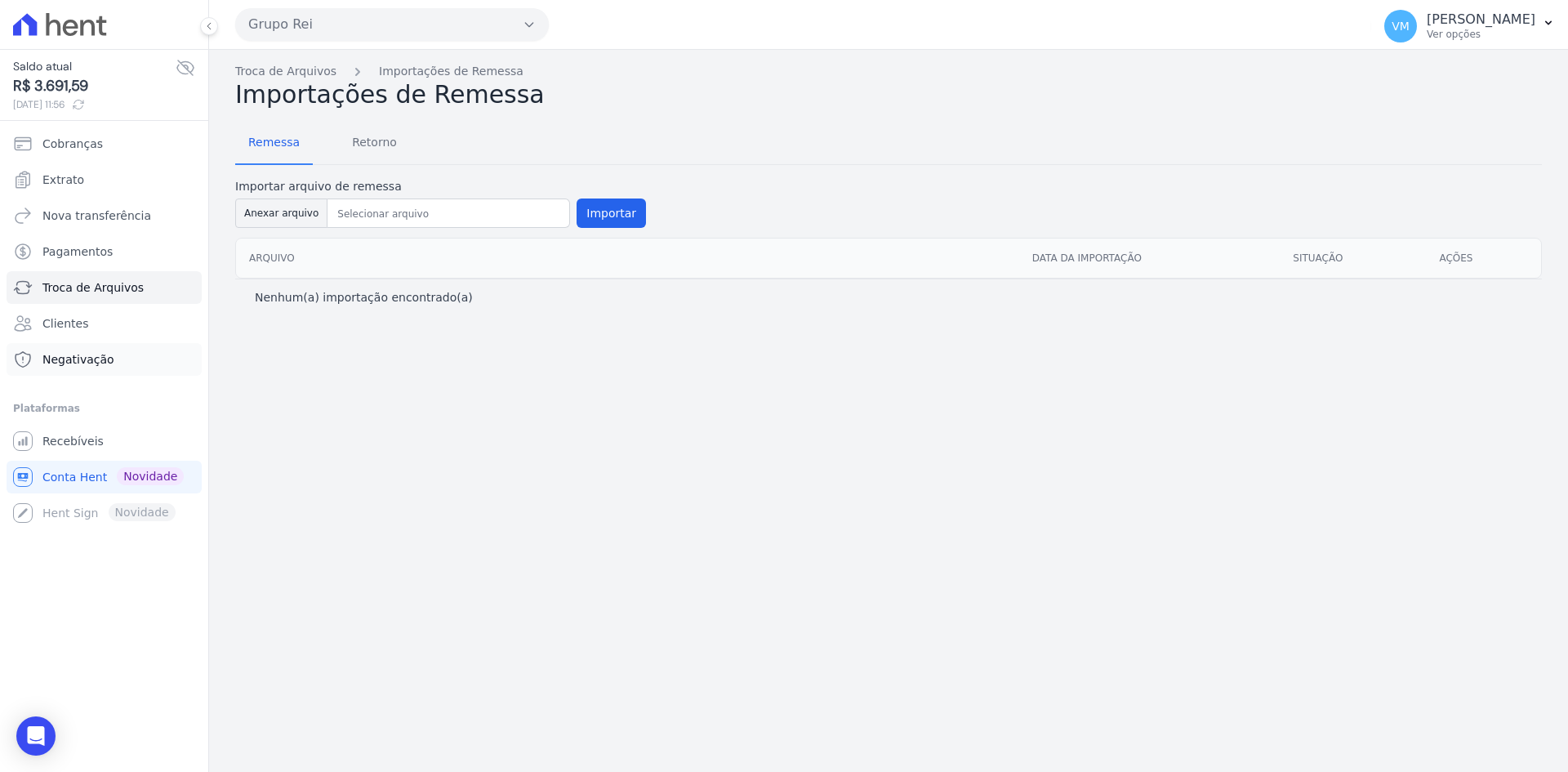
click at [71, 365] on span "Negativação" at bounding box center [78, 359] width 72 height 16
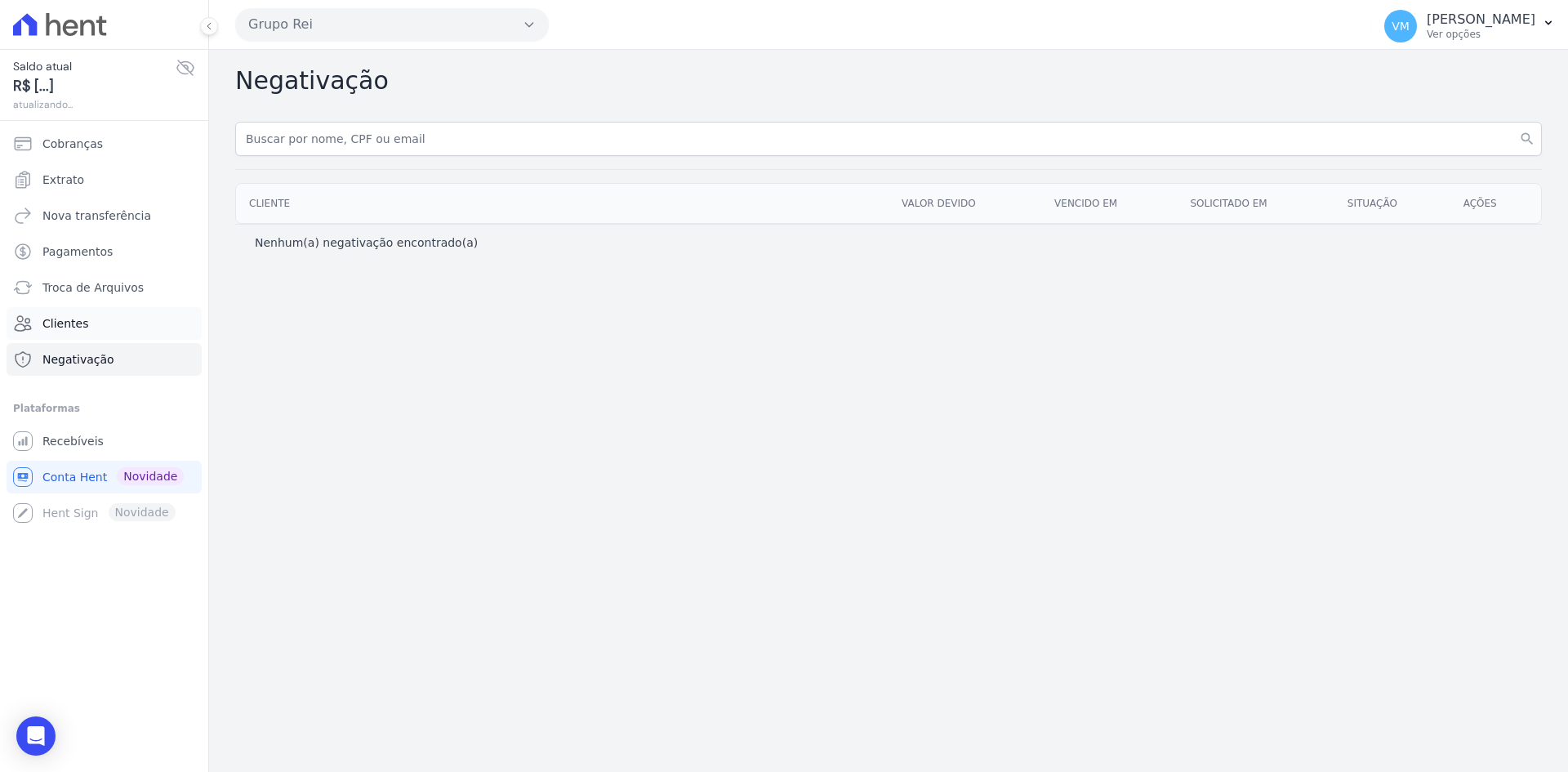
click at [59, 329] on span "Clientes" at bounding box center [65, 323] width 46 height 16
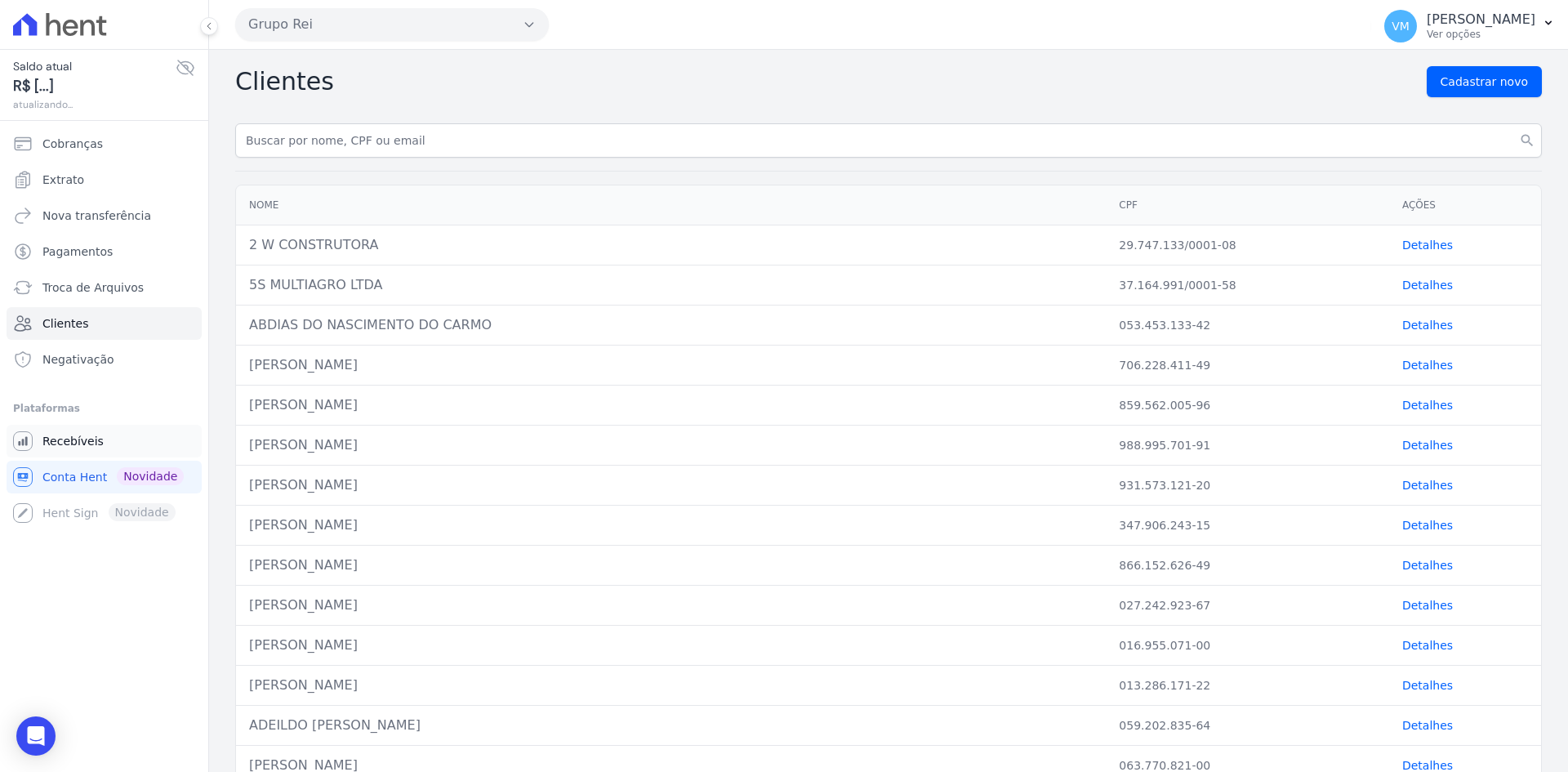
click at [66, 449] on span "Recebíveis" at bounding box center [72, 441] width 61 height 16
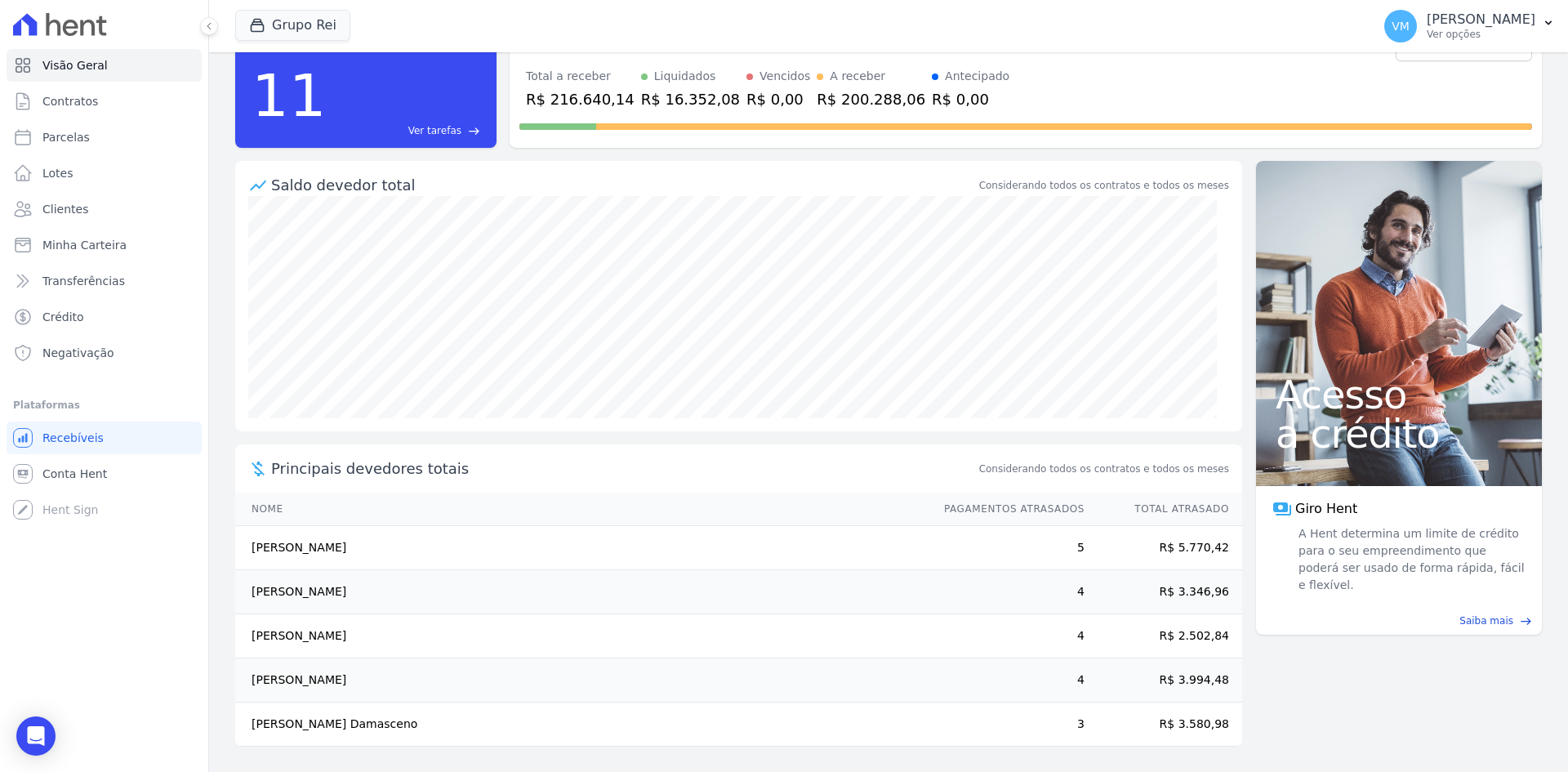
scroll to position [62, 0]
drag, startPoint x: 461, startPoint y: 457, endPoint x: 1049, endPoint y: 490, distance: 588.9
click at [1017, 500] on div "Principais devedores totais Considerando todos os contratos e todos os meses No…" at bounding box center [739, 594] width 1007 height 302
click at [309, 22] on button "Grupo Rei" at bounding box center [292, 25] width 115 height 31
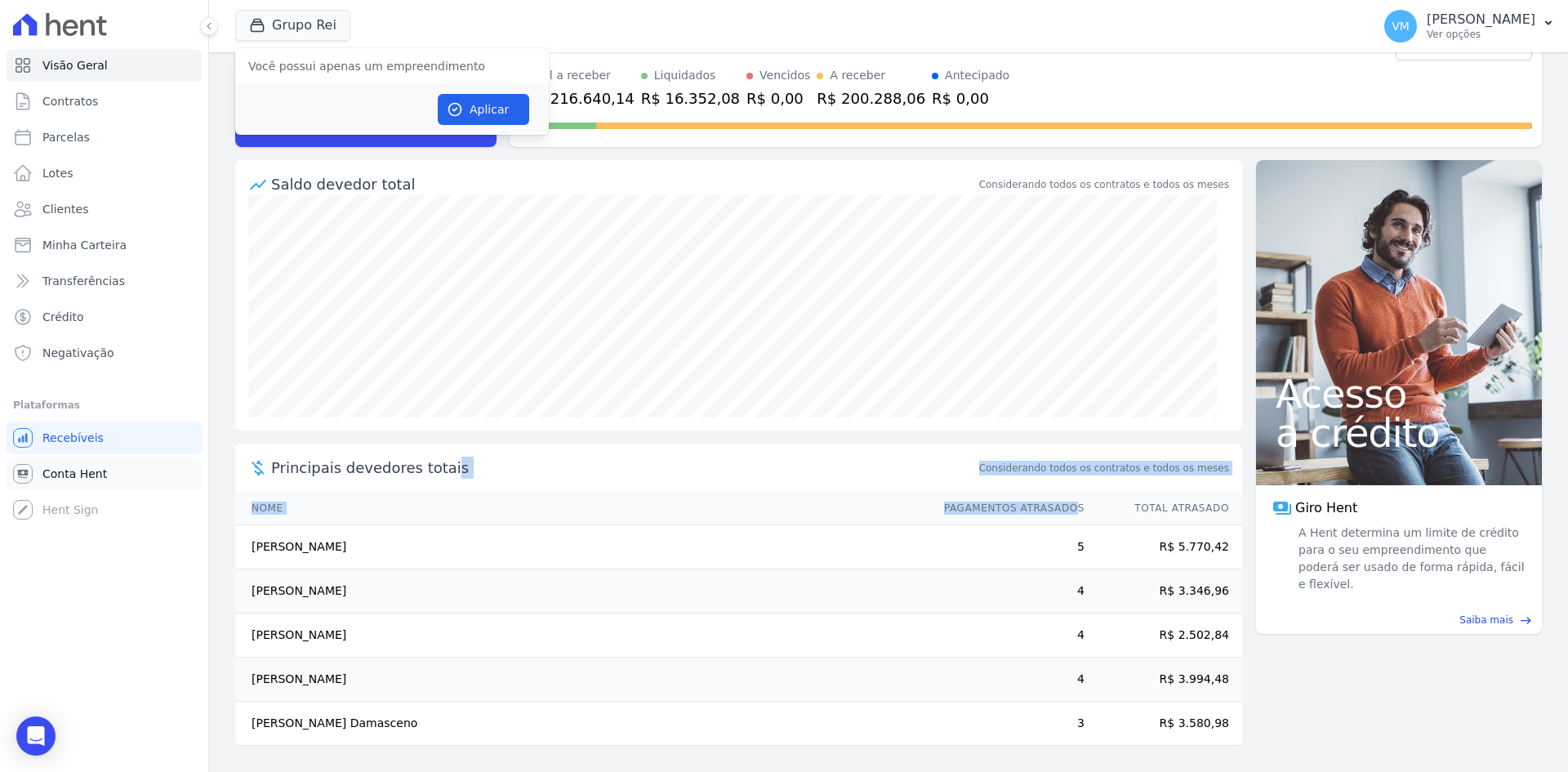
click at [66, 481] on link "Conta Hent" at bounding box center [103, 473] width 195 height 33
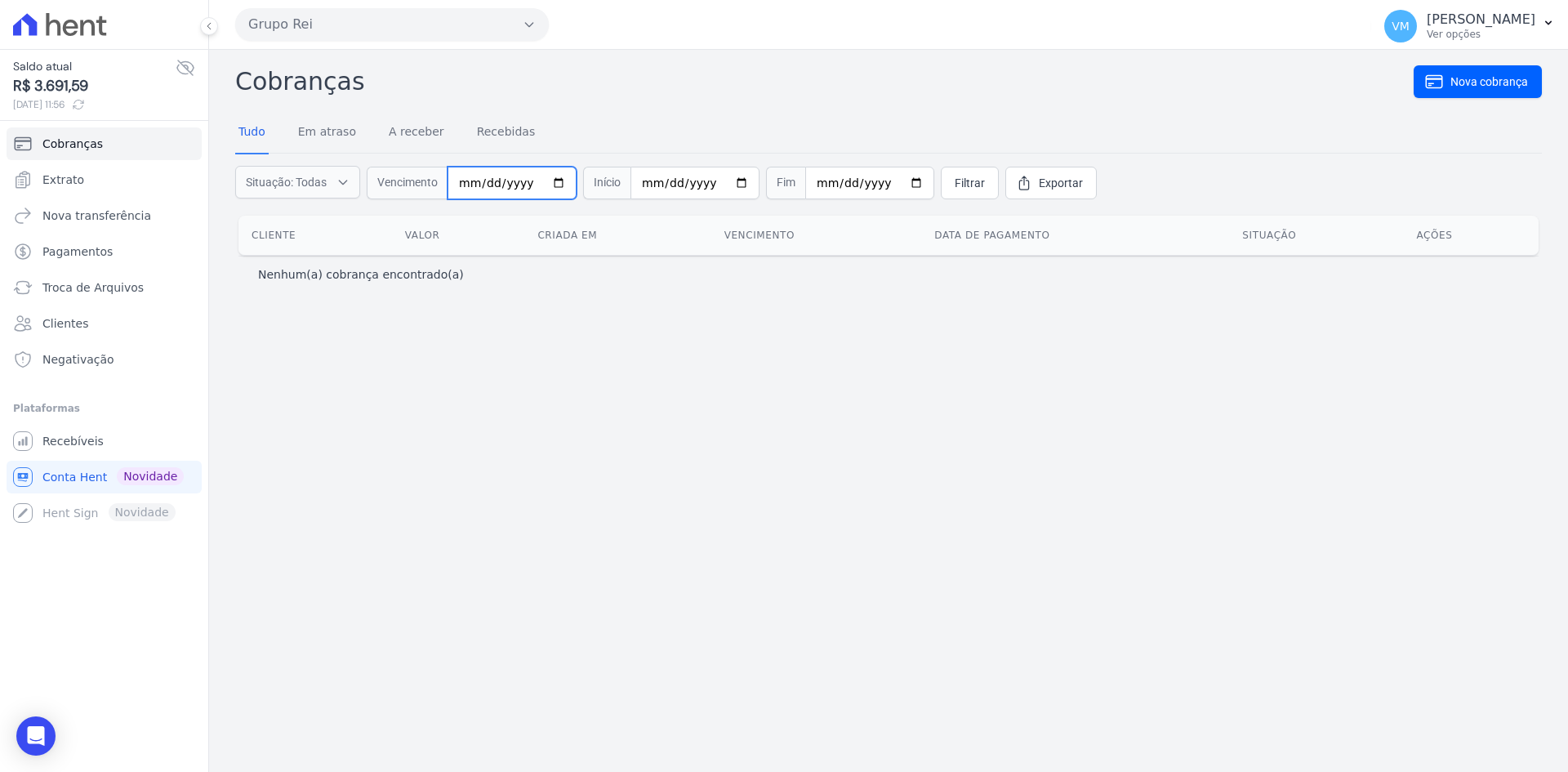
click at [488, 188] on input "date" at bounding box center [512, 183] width 129 height 33
click at [465, 189] on input "date" at bounding box center [512, 183] width 129 height 33
type input "2025-01-01"
type input "2029-12-31"
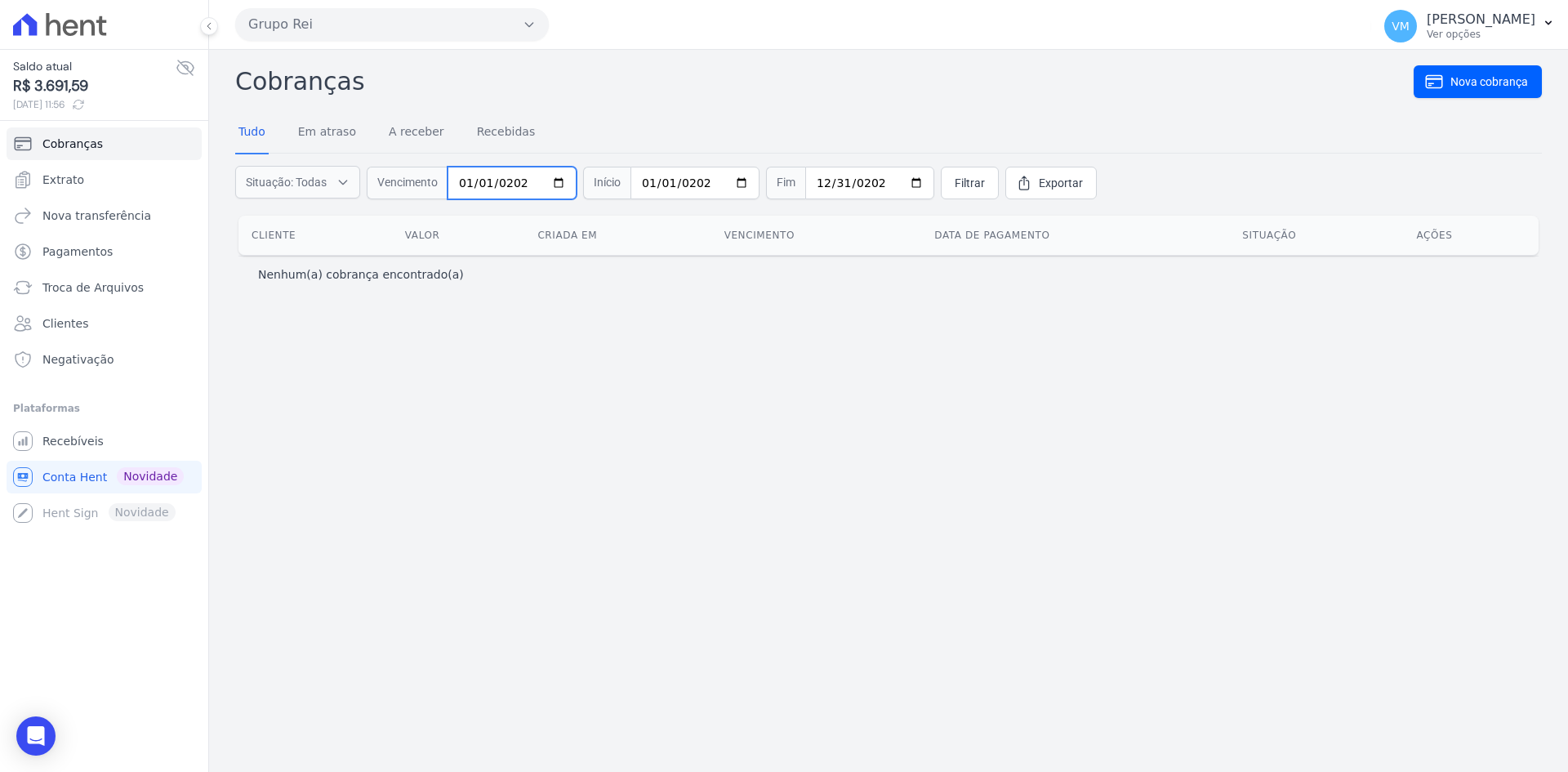
click at [465, 189] on input "2025-01-01" at bounding box center [512, 183] width 129 height 33
click at [955, 182] on span "Filtrar" at bounding box center [970, 183] width 30 height 16
click at [327, 143] on link "Em atraso" at bounding box center [327, 133] width 64 height 42
click at [476, 143] on link "Recebidas" at bounding box center [506, 133] width 65 height 42
click at [258, 140] on link "Tudo" at bounding box center [252, 133] width 34 height 42
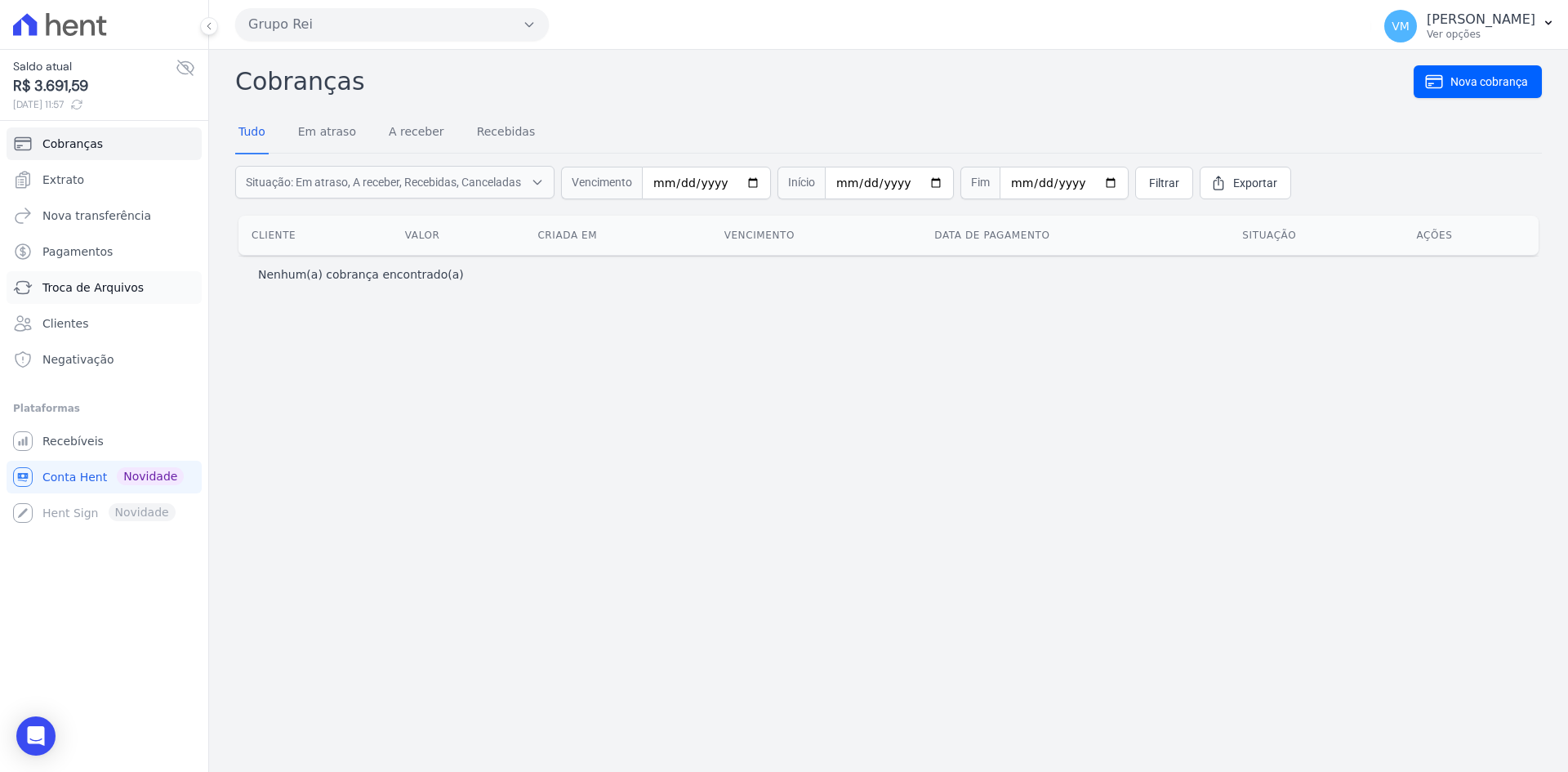
click at [102, 297] on link "Troca de Arquivos" at bounding box center [103, 287] width 195 height 33
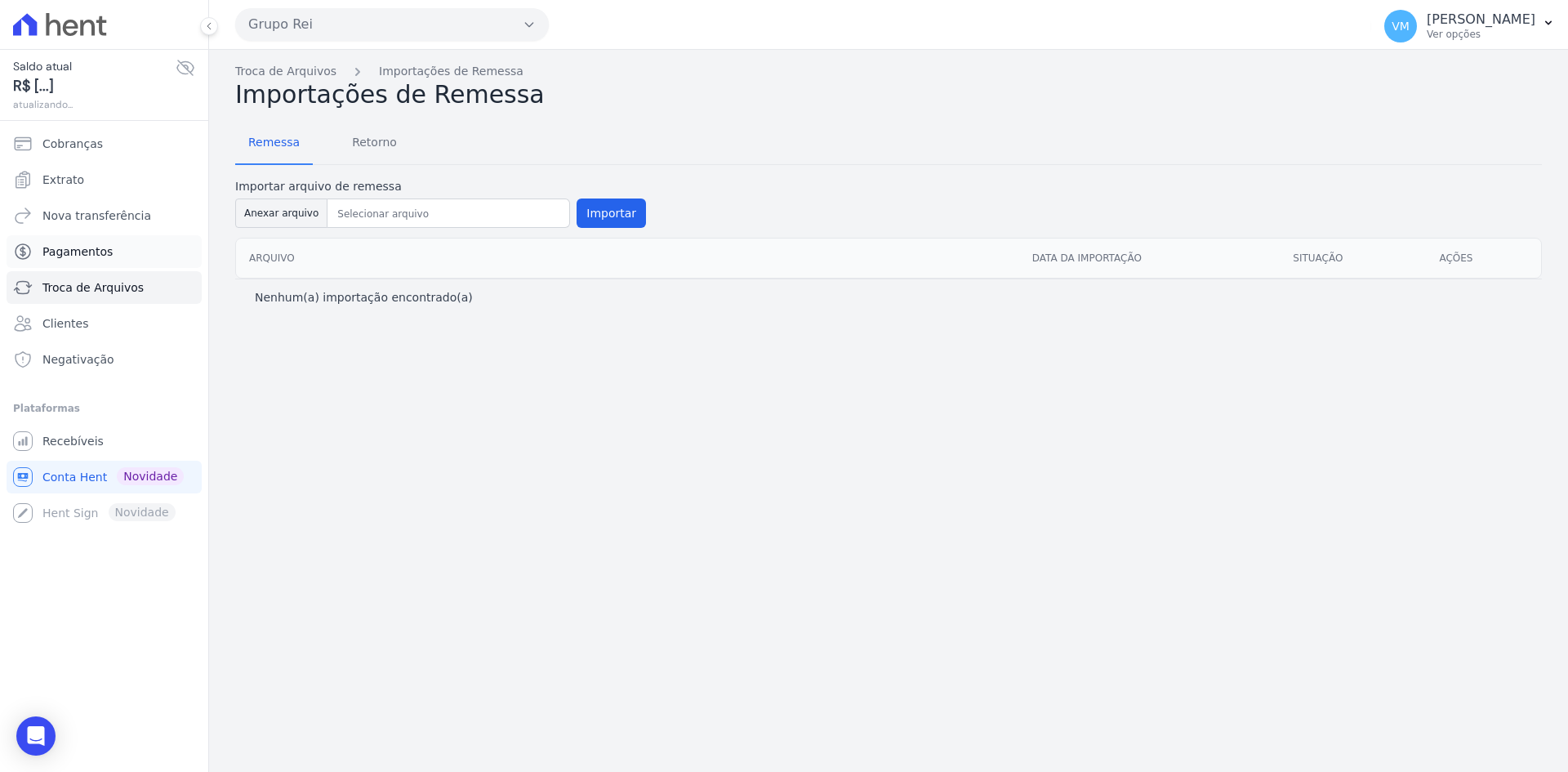
click at [51, 249] on span "Pagamentos" at bounding box center [77, 251] width 70 height 16
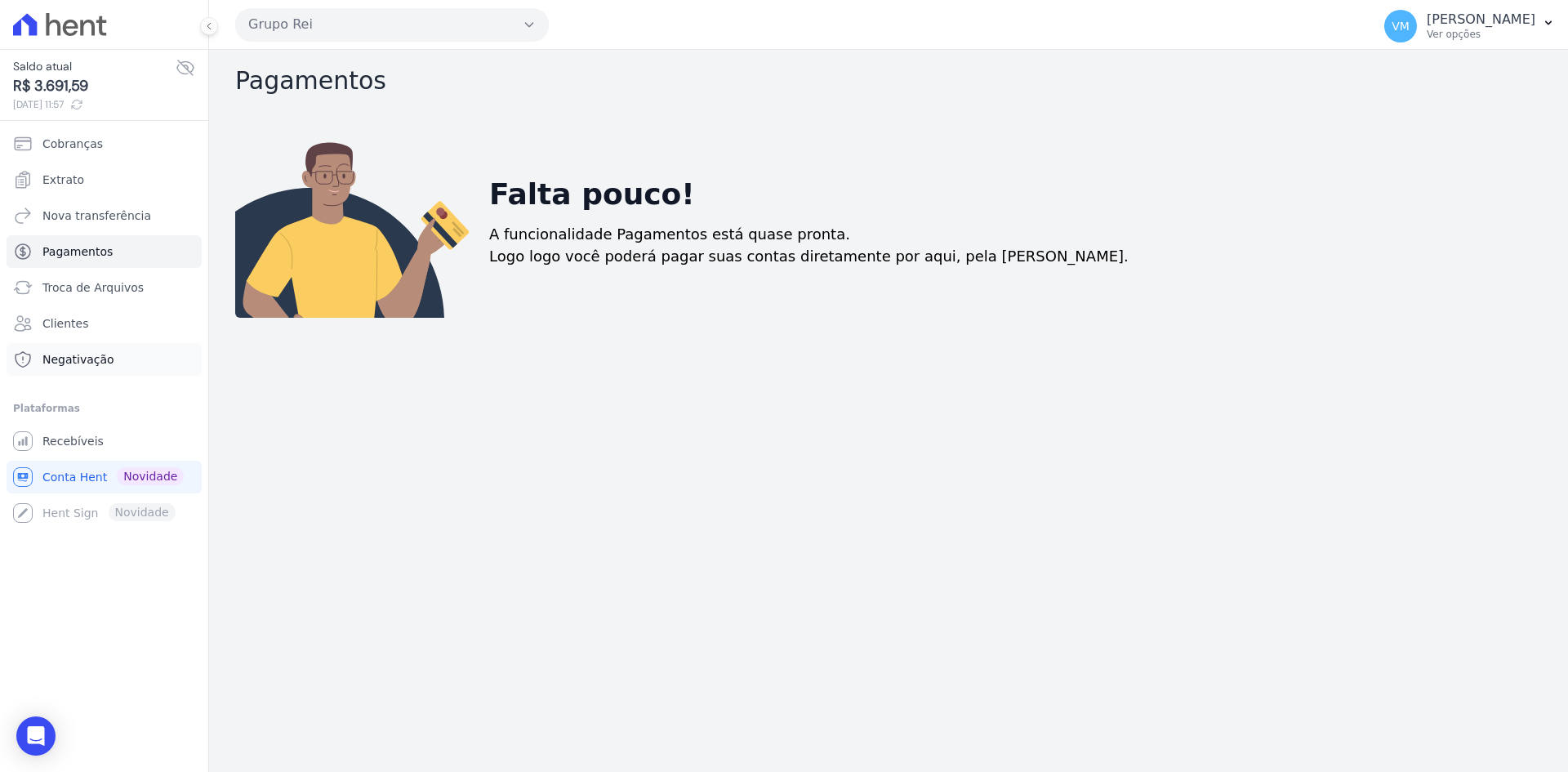
click at [77, 363] on span "Negativação" at bounding box center [78, 359] width 72 height 16
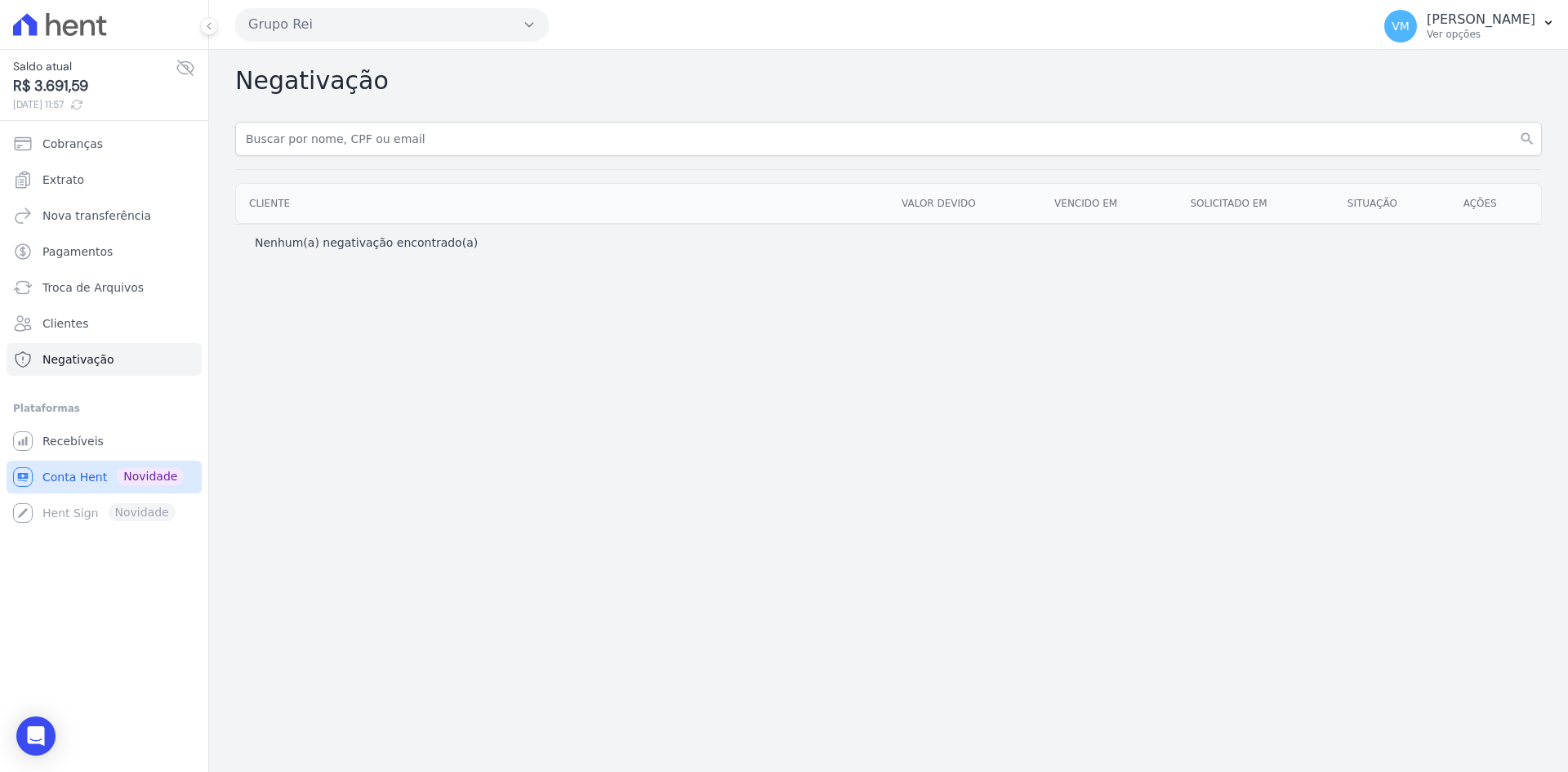
click at [77, 460] on link "Conta Hent Novidade" at bounding box center [103, 476] width 195 height 33
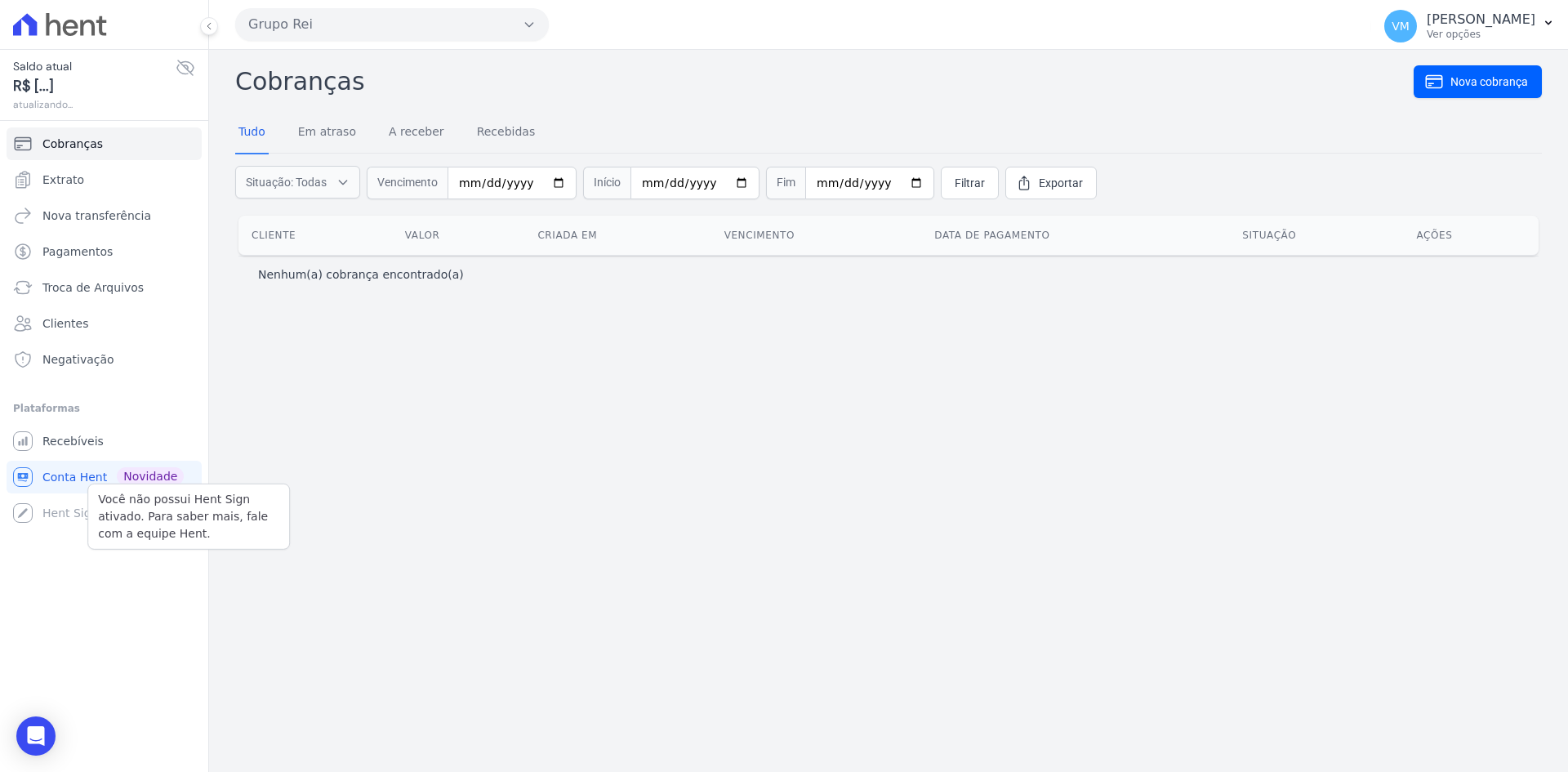
click at [90, 532] on div "Você não possui Hent Sign ativado. Para saber mais, fale com a equipe Hent." at bounding box center [188, 516] width 202 height 66
click at [66, 510] on div "Você não possui Hent Sign ativado. Para saber mais, fale com a equipe Hent. Hen…" at bounding box center [103, 512] width 195 height 33
click at [25, 520] on div "Você não possui Hent Sign ativado. Para saber mais, fale com a equipe Hent. Hen…" at bounding box center [103, 512] width 195 height 33
click at [76, 400] on div "Plataformas" at bounding box center [104, 408] width 182 height 19
click at [65, 442] on span "Recebíveis" at bounding box center [72, 441] width 61 height 16
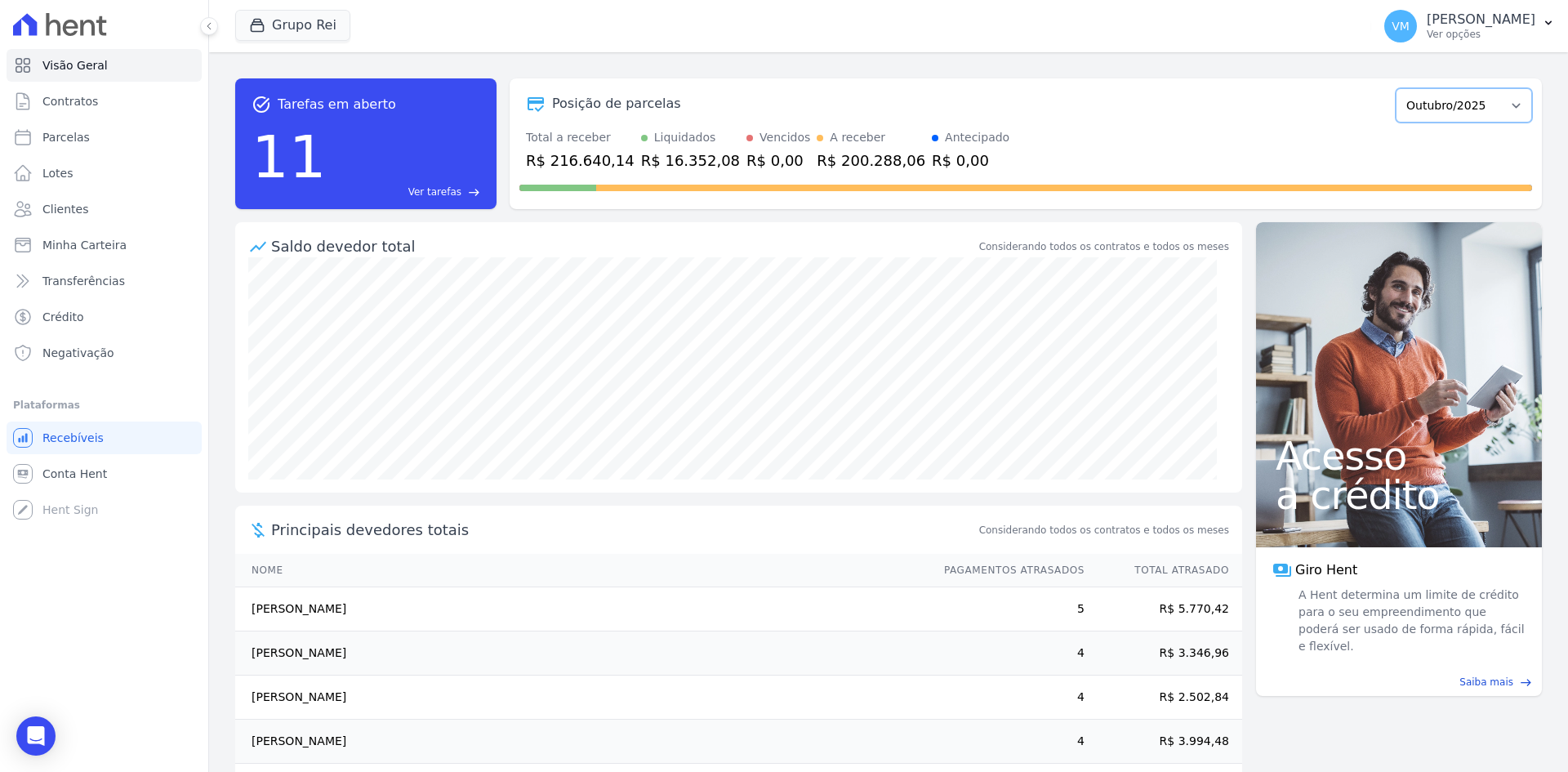
click at [1437, 100] on select "Janeiro/2020 Fevereiro/2020 Março/2020 Abril/2020 Maio/2020 Junho/2020 Julho/20…" at bounding box center [1464, 105] width 136 height 34
select select "09/2025"
click at [1396, 88] on select "Janeiro/2020 Fevereiro/2020 Março/2020 Abril/2020 Maio/2020 Junho/2020 Julho/20…" at bounding box center [1464, 105] width 136 height 34
click at [1465, 117] on select "Janeiro/2020 Fevereiro/2020 Março/2020 Abril/2020 Maio/2020 Junho/2020 Julho/20…" at bounding box center [1464, 105] width 136 height 34
select select "10/2026"
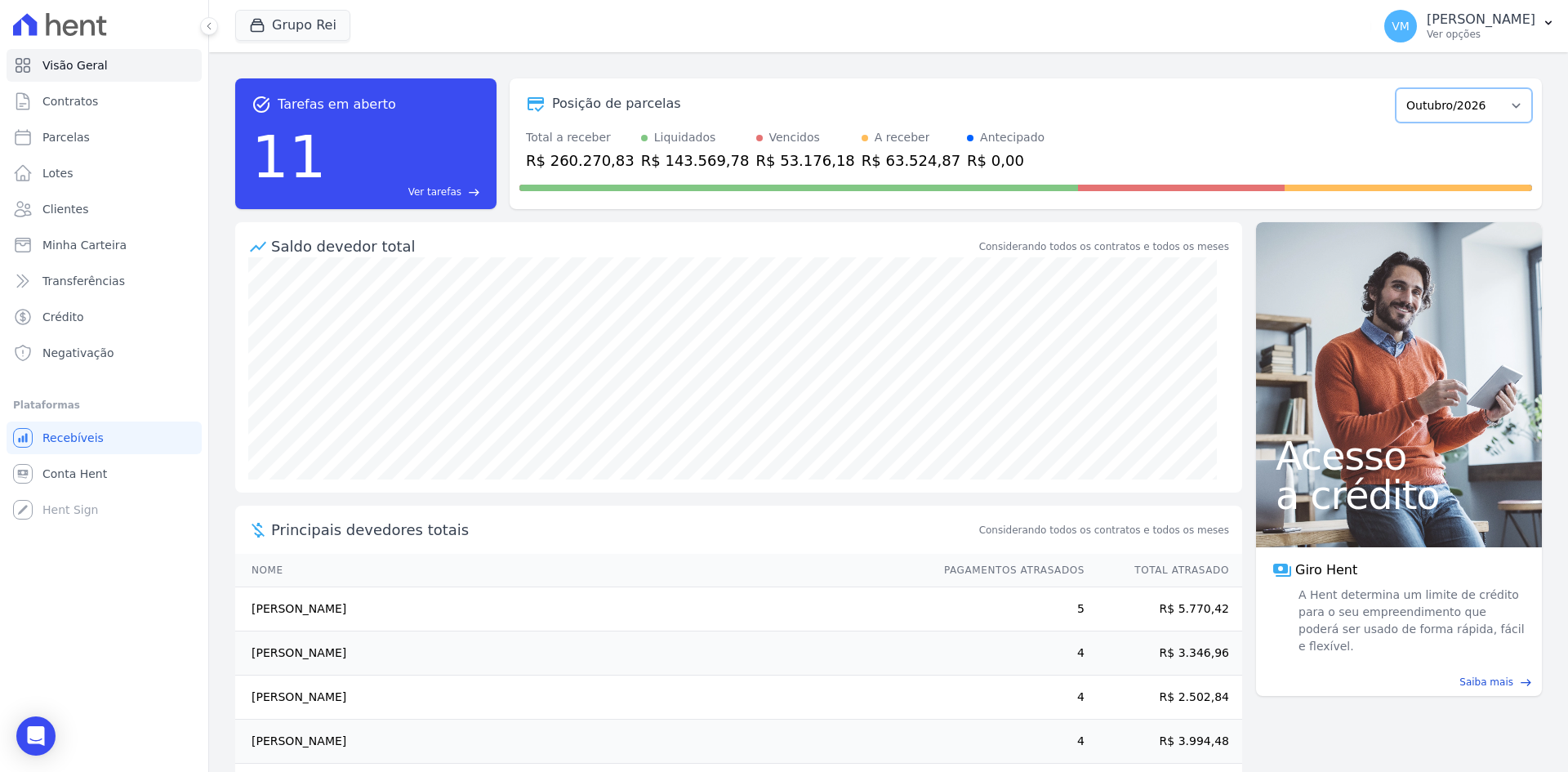
click at [1396, 88] on select "Janeiro/2020 Fevereiro/2020 Março/2020 Abril/2020 Maio/2020 Junho/2020 Julho/20…" at bounding box center [1464, 105] width 136 height 34
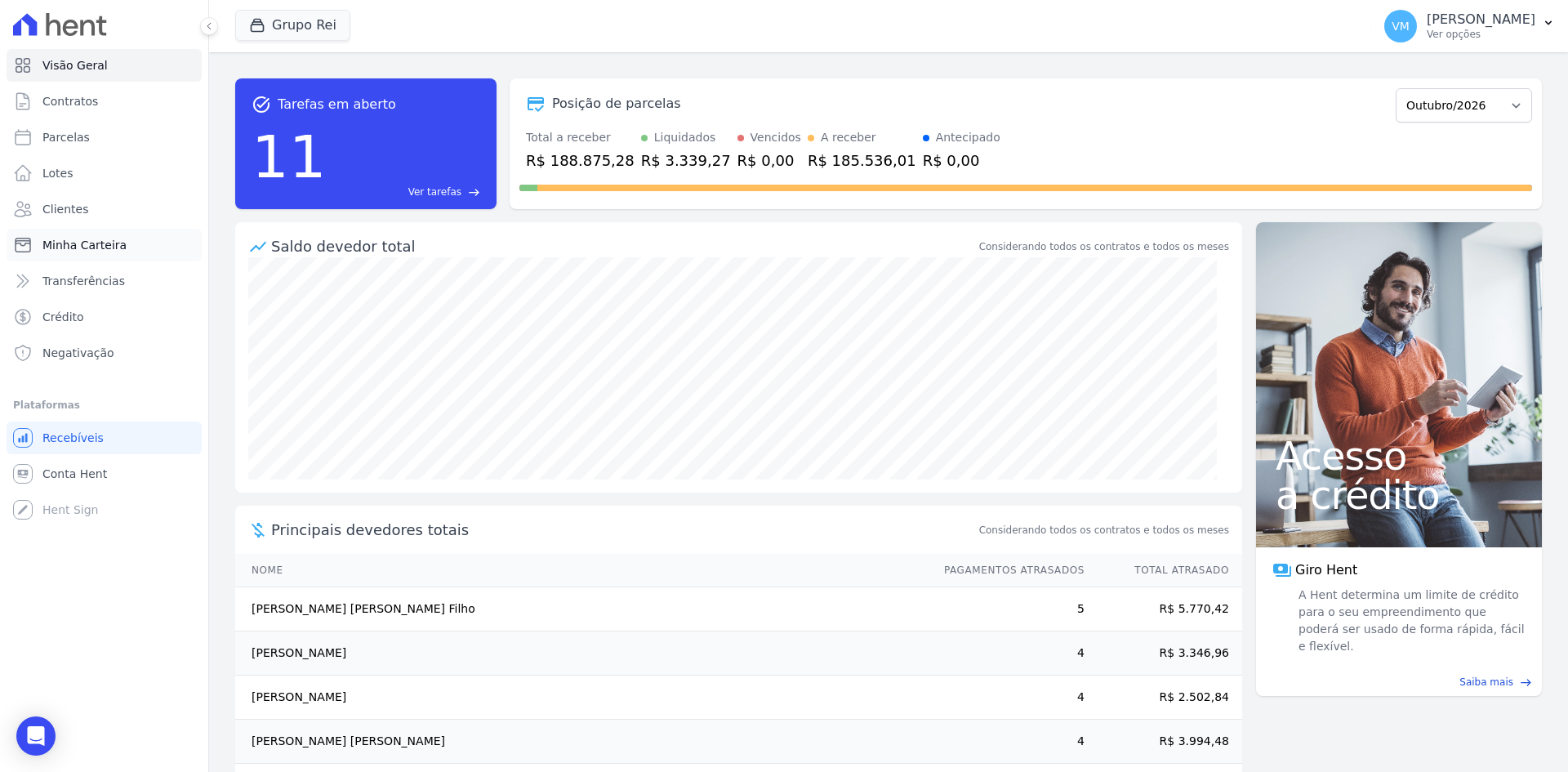
click at [65, 245] on span "Minha Carteira" at bounding box center [84, 245] width 84 height 16
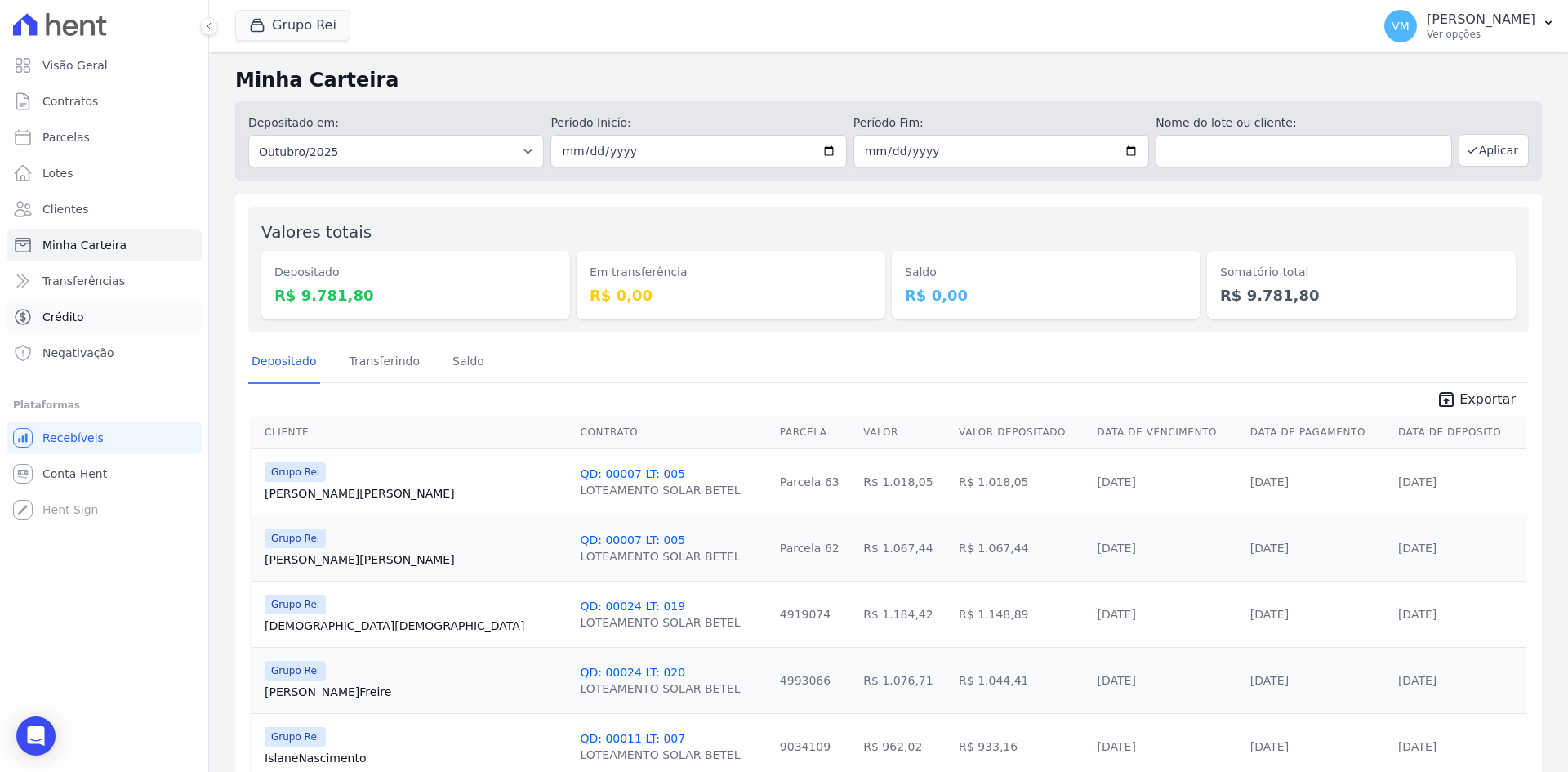
click at [60, 307] on link "Crédito" at bounding box center [103, 316] width 195 height 33
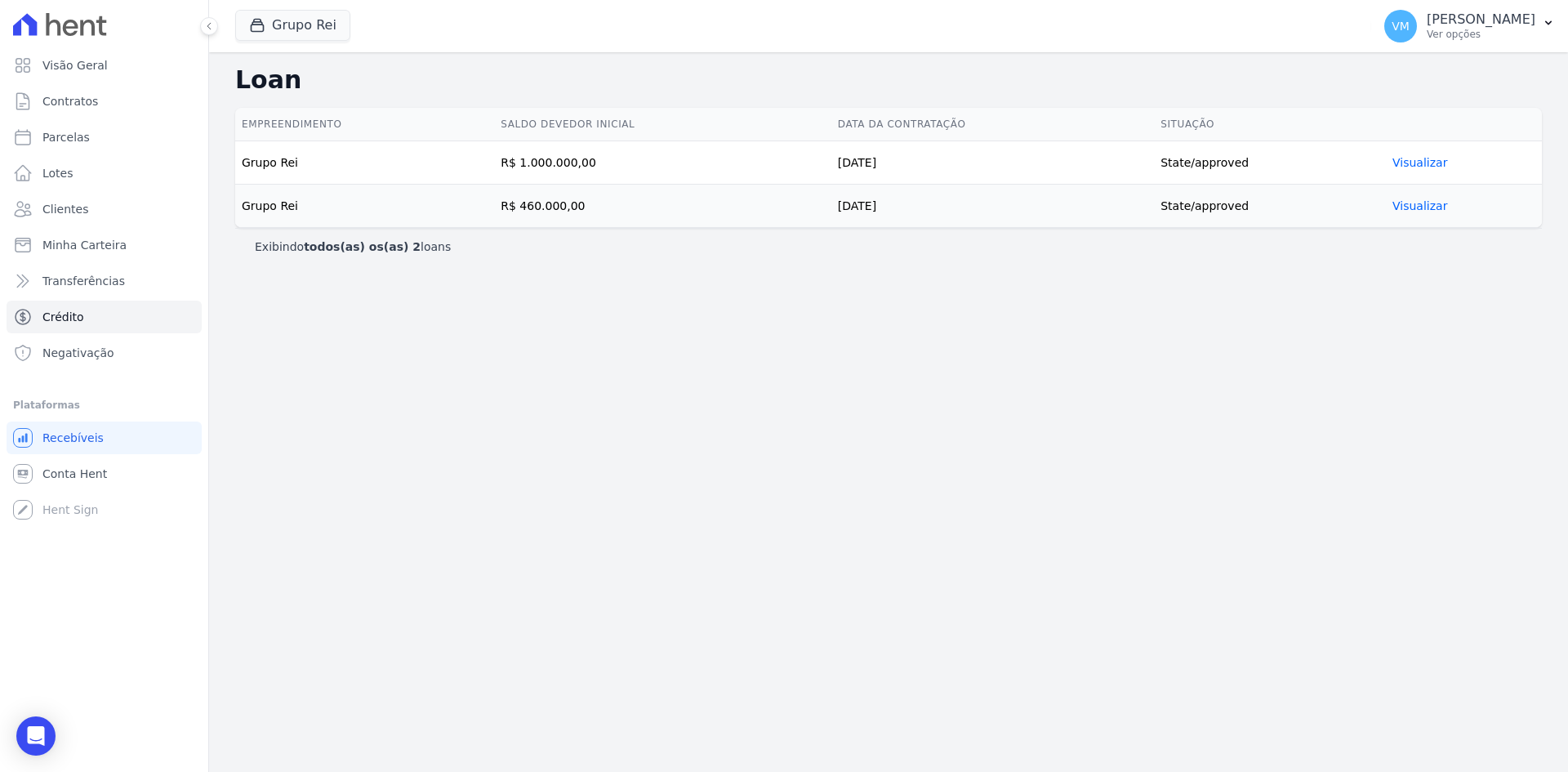
click at [1420, 156] on link "Visualizar" at bounding box center [1420, 163] width 55 height 13
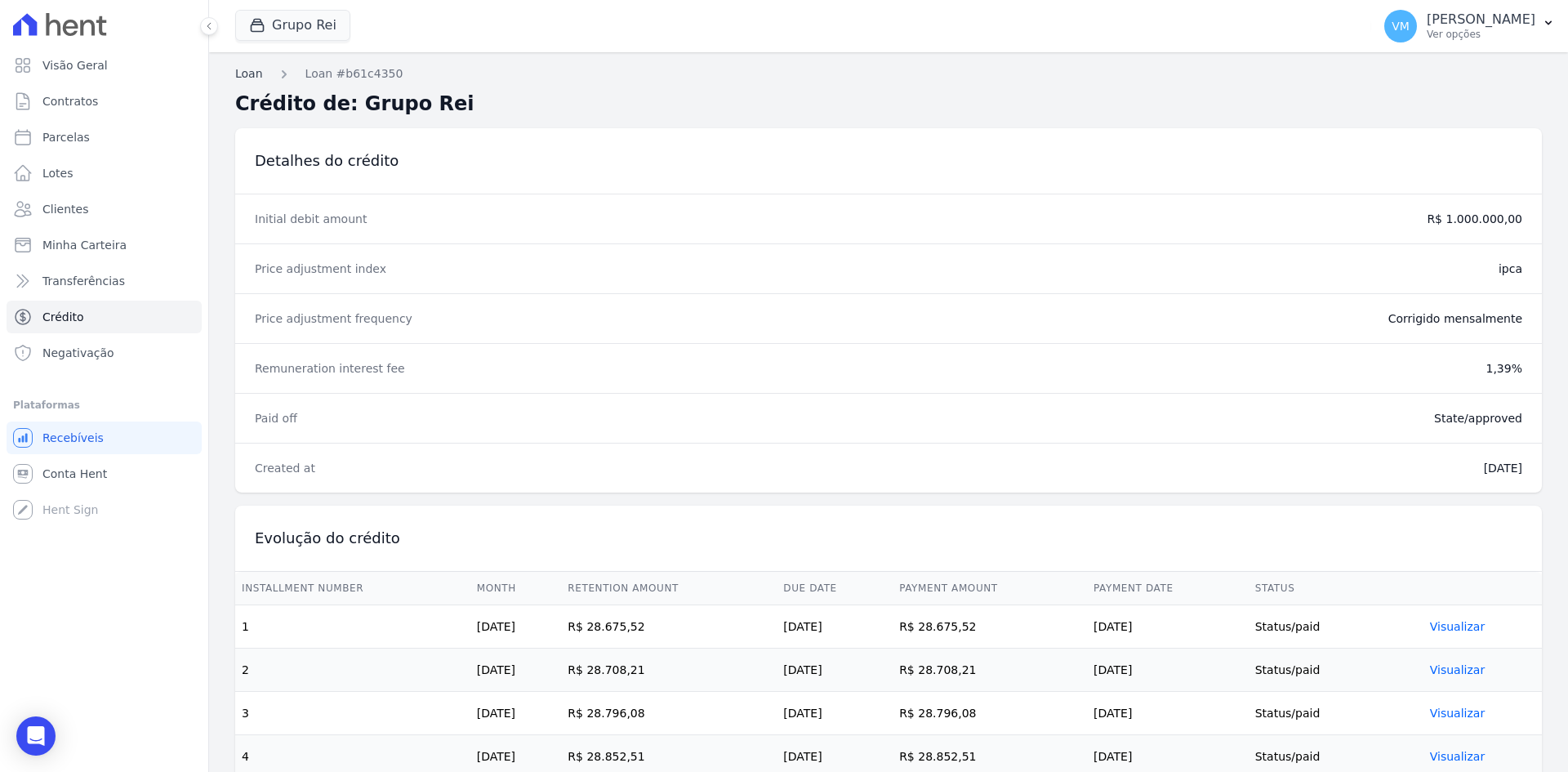
click at [242, 70] on link "Loan" at bounding box center [248, 73] width 27 height 17
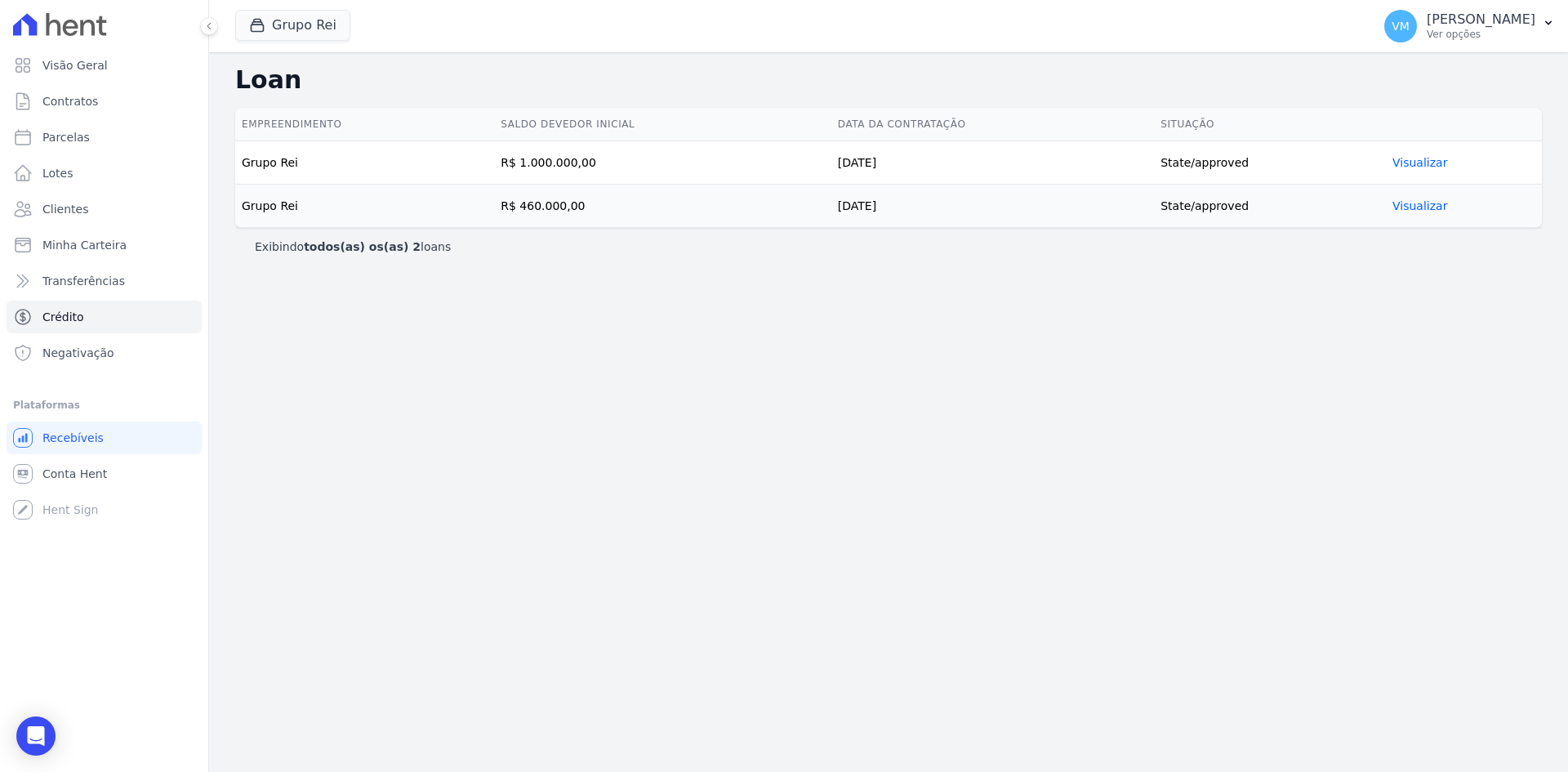
click at [243, 209] on td "Grupo Rei" at bounding box center [364, 206] width 259 height 43
click at [1412, 200] on link "Visualizar" at bounding box center [1420, 206] width 55 height 13
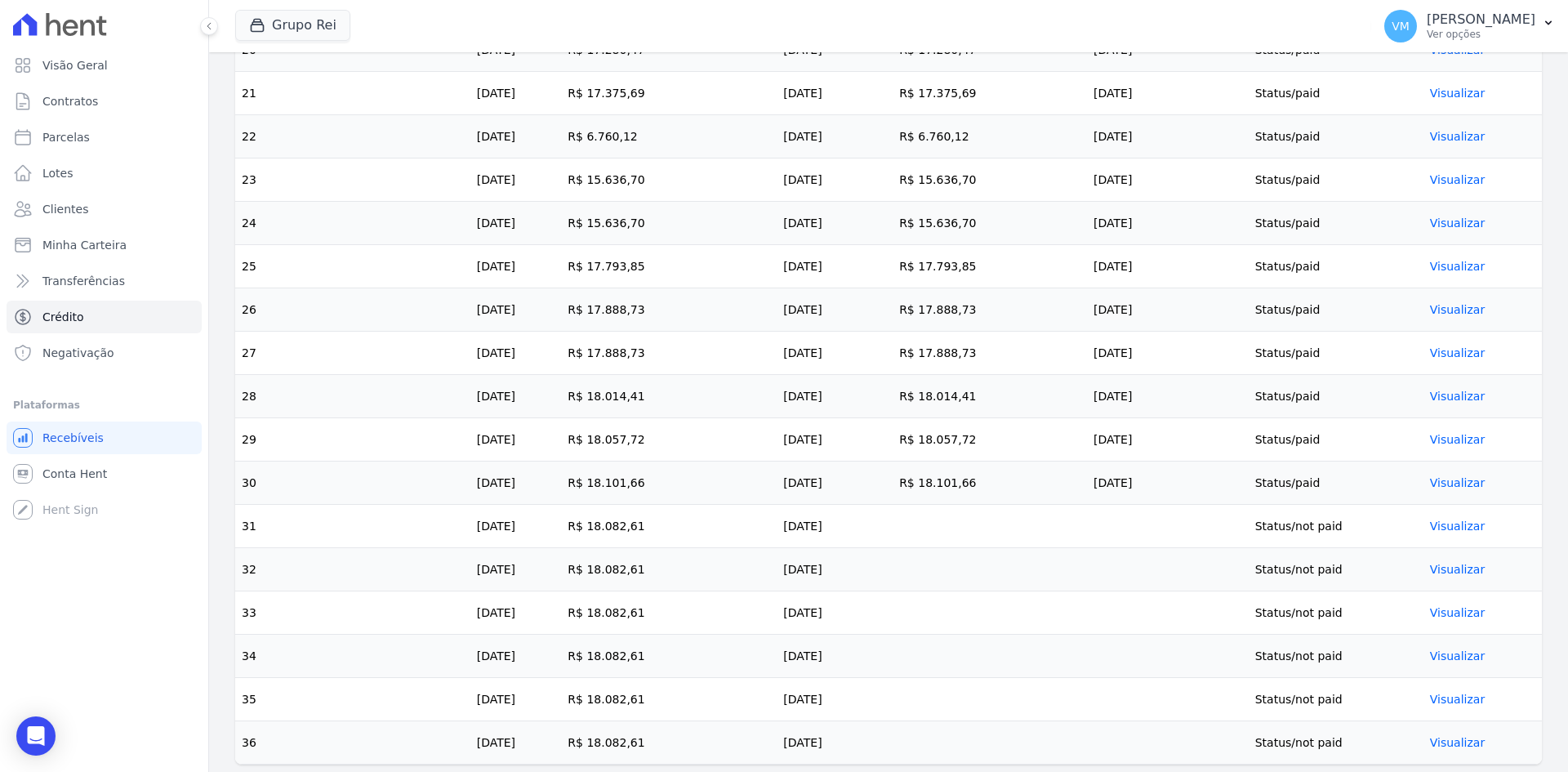
scroll to position [1418, 0]
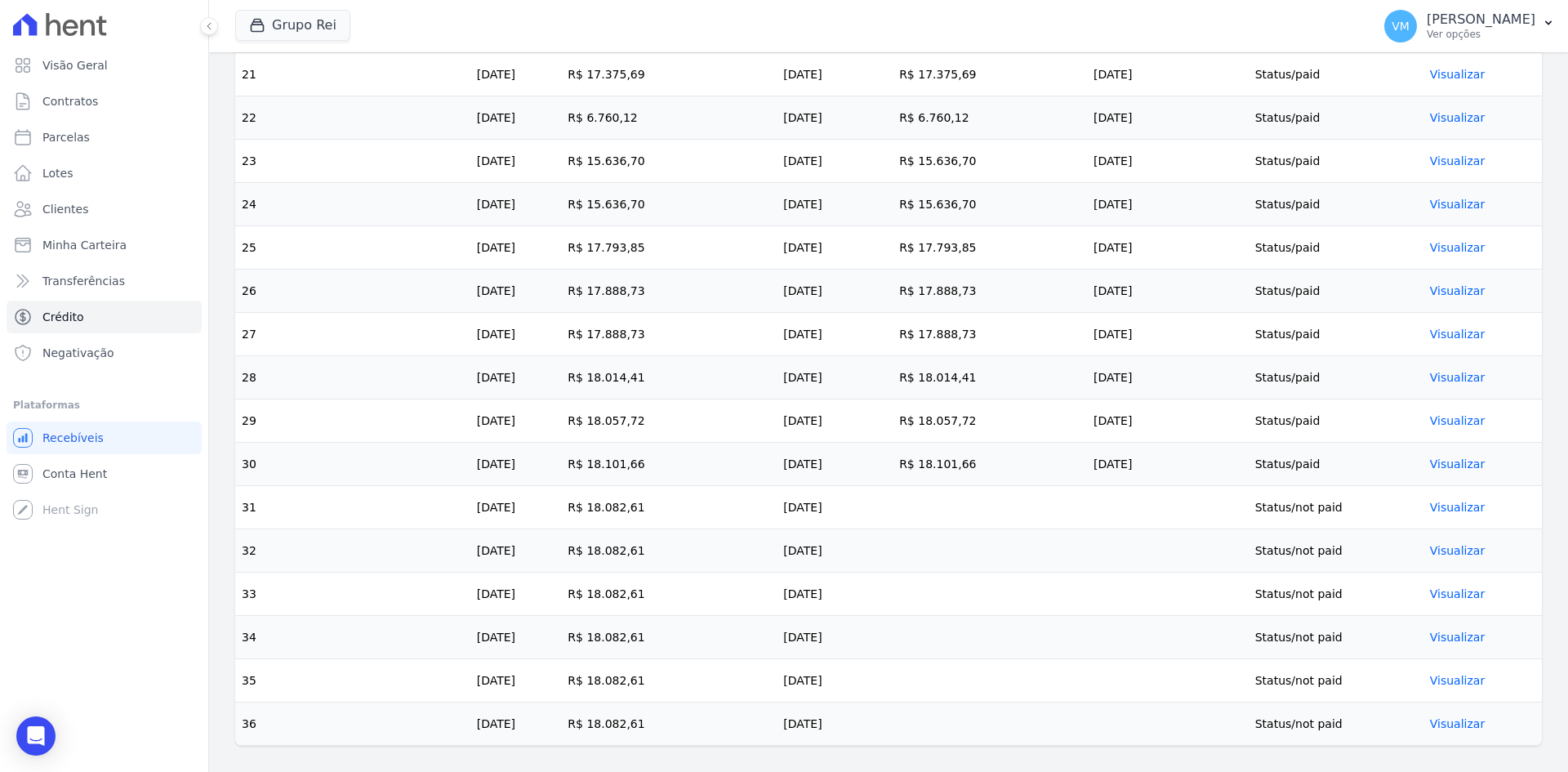
drag, startPoint x: 1151, startPoint y: 746, endPoint x: 246, endPoint y: 511, distance: 935.0
click at [809, 569] on td "[DATE]" at bounding box center [834, 550] width 116 height 43
drag, startPoint x: 699, startPoint y: 729, endPoint x: 244, endPoint y: 509, distance: 505.4
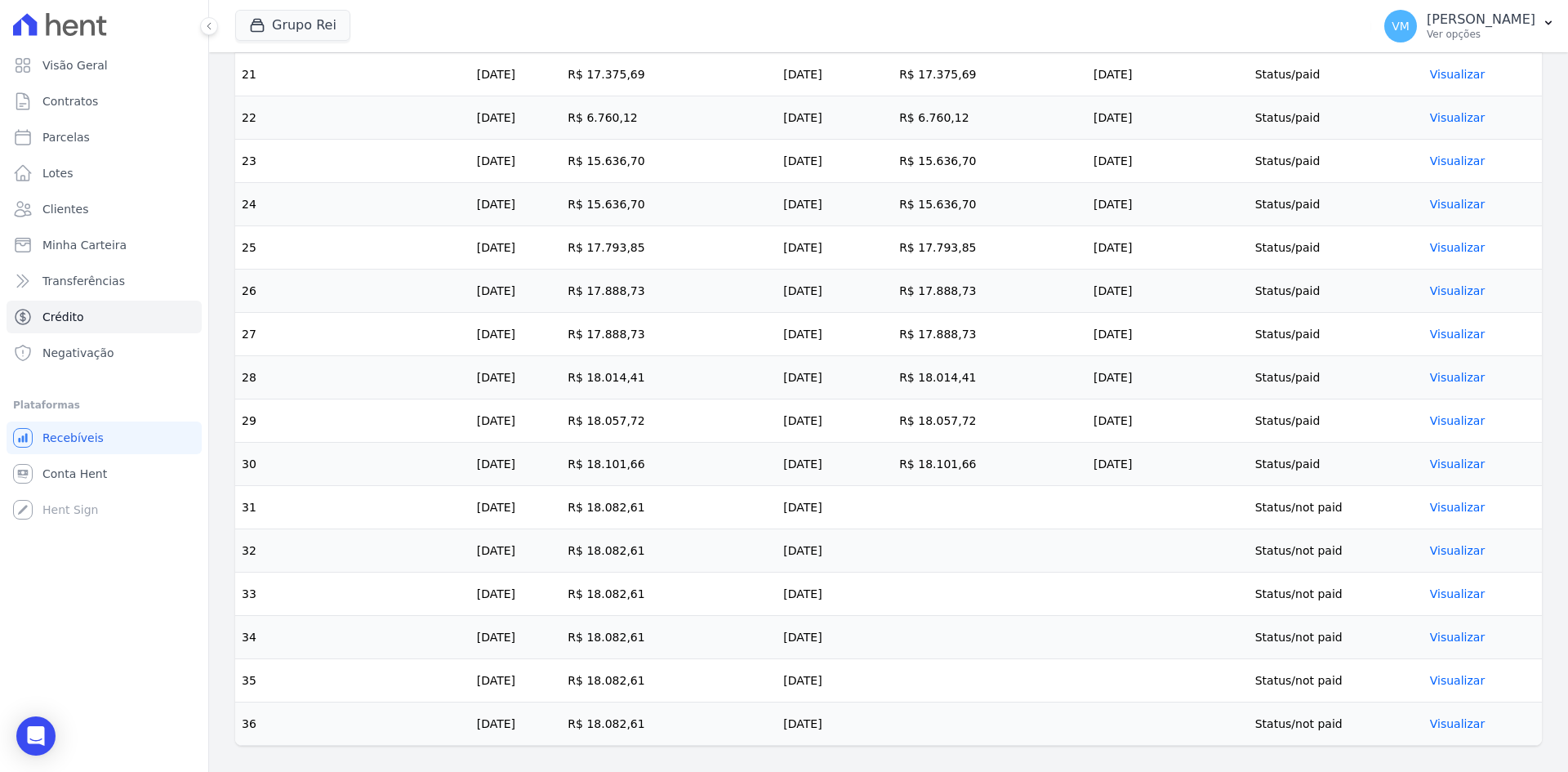
click at [955, 570] on td at bounding box center [989, 550] width 194 height 43
click at [719, 504] on td "R$ 18.082,61" at bounding box center [669, 507] width 216 height 43
